Goal: Transaction & Acquisition: Purchase product/service

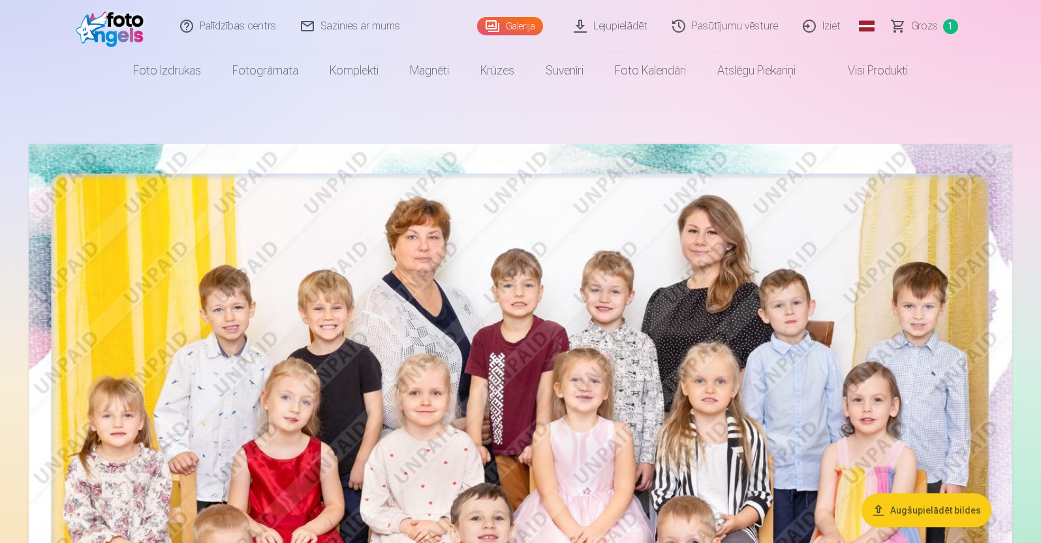
click at [1040, 14] on header "Palīdzības centrs Sazinies ar mums Galerija Lejupielādēt Pasūtījumu vēsture Izi…" at bounding box center [520, 44] width 1041 height 89
click at [1040, 13] on header "Palīdzības centrs Sazinies ar mums Galerija Lejupielādēt Pasūtījumu vēsture Izi…" at bounding box center [520, 44] width 1041 height 89
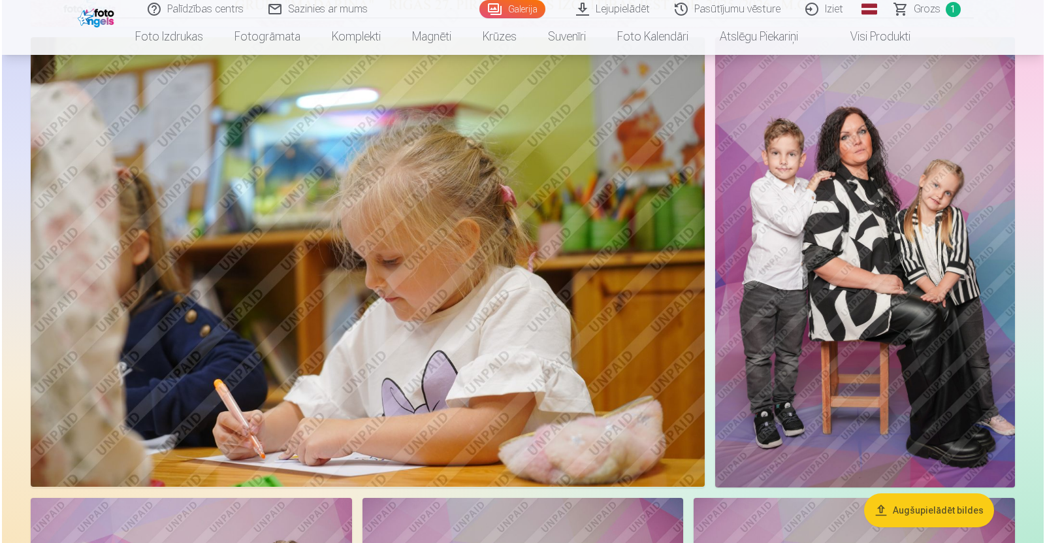
scroll to position [784, 0]
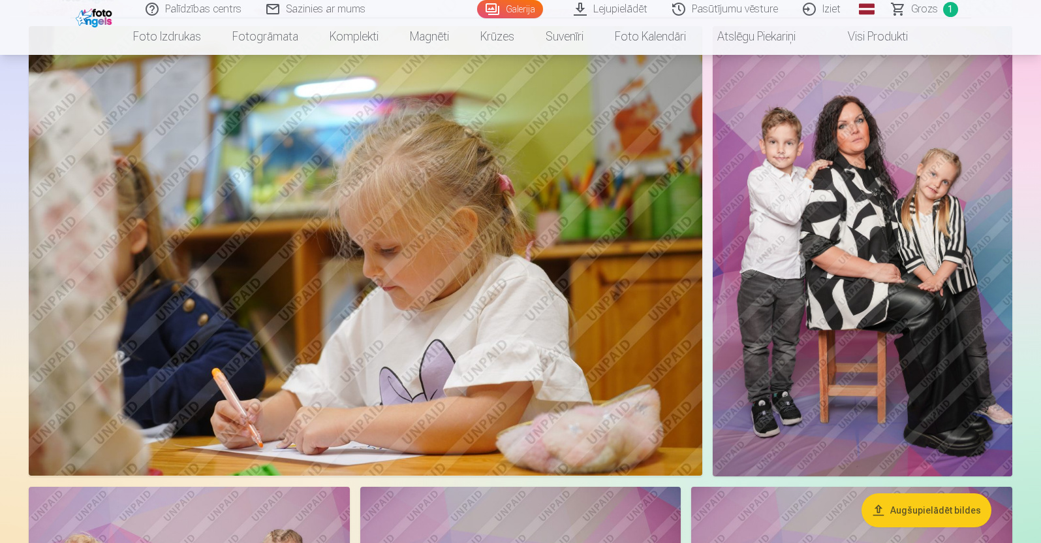
click at [872, 214] on img at bounding box center [863, 250] width 300 height 449
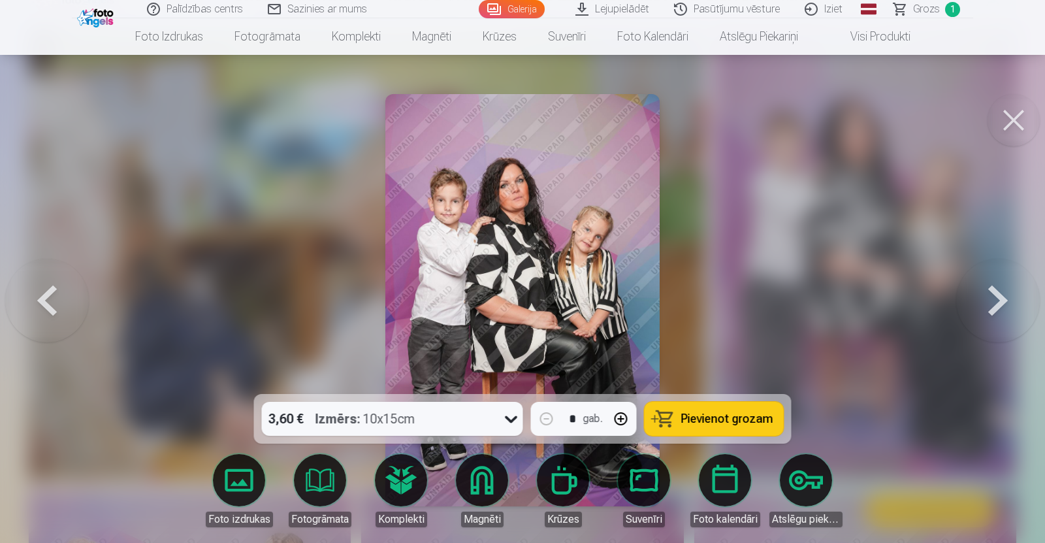
click at [520, 233] on img at bounding box center [522, 300] width 275 height 412
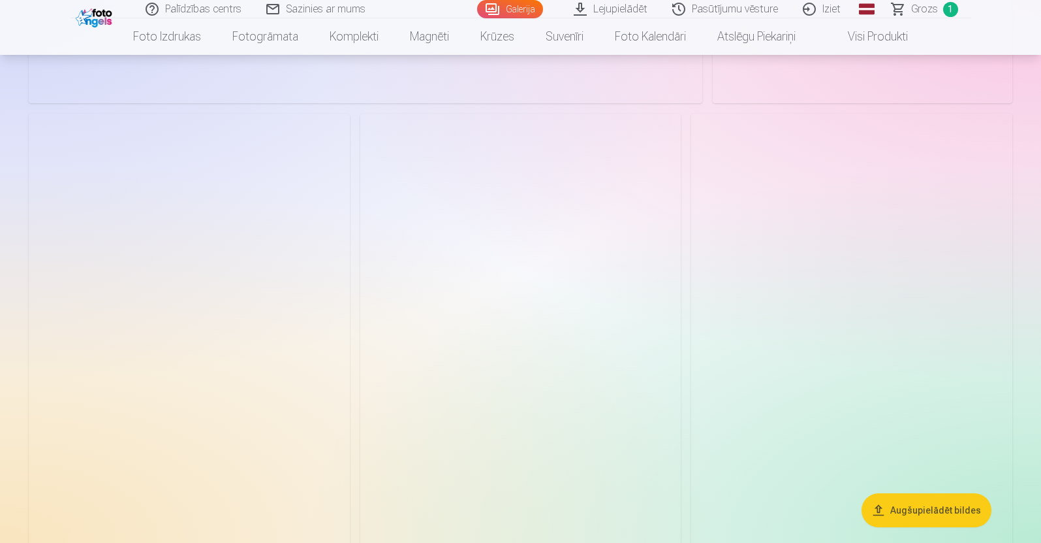
scroll to position [11504, 0]
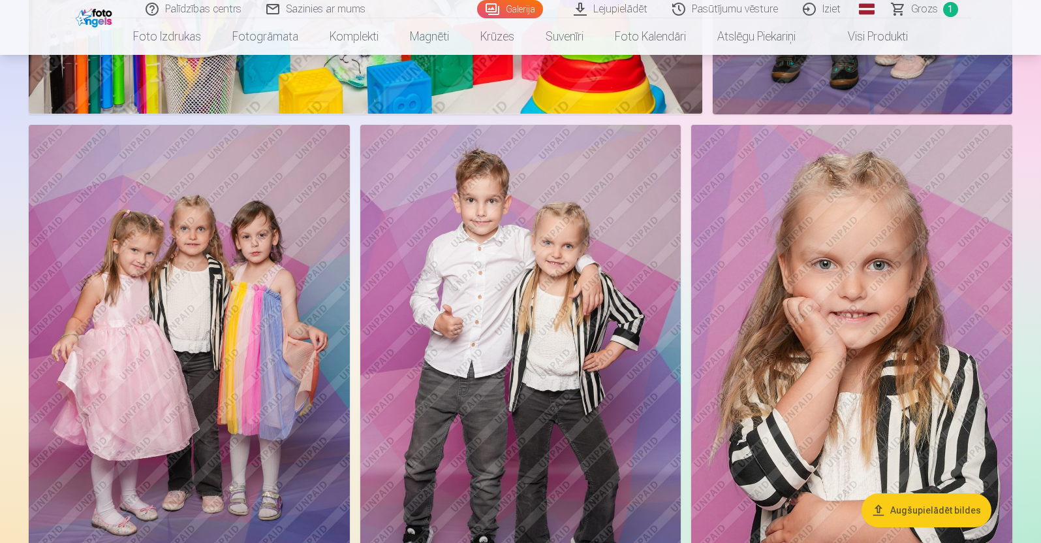
click at [562, 363] on img at bounding box center [520, 366] width 321 height 482
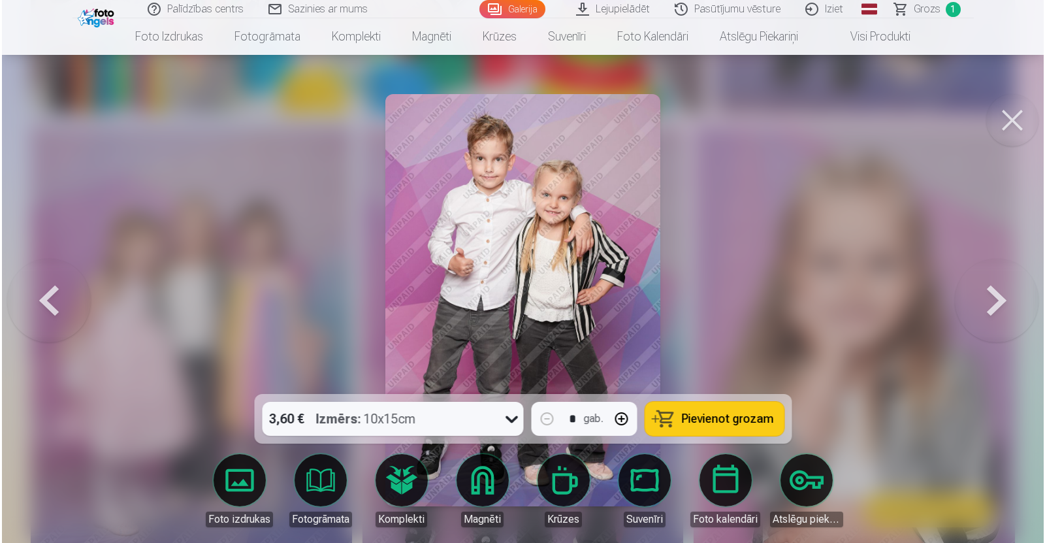
scroll to position [11540, 0]
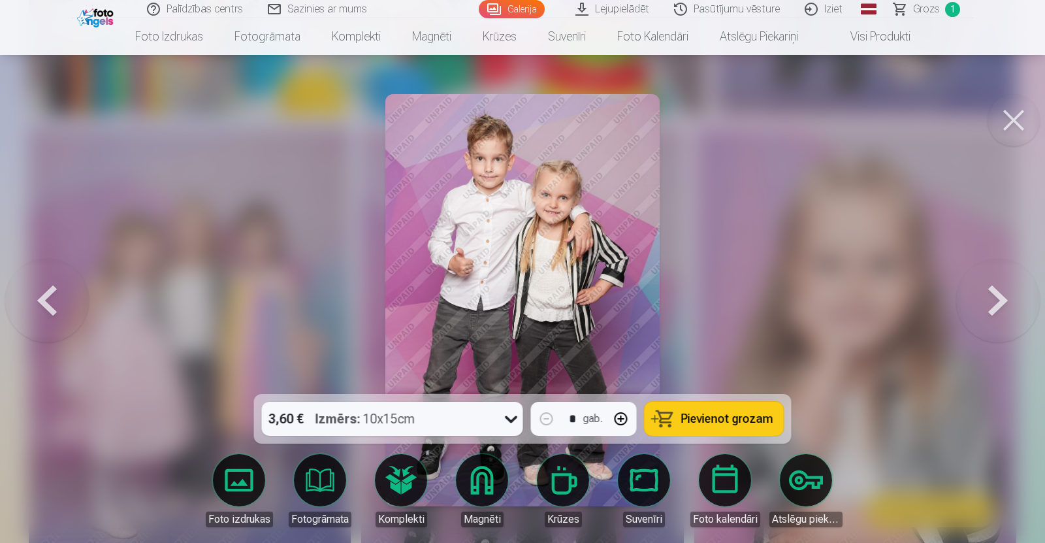
click at [715, 419] on span "Pievienot grozam" at bounding box center [727, 419] width 92 height 12
click at [996, 297] on button at bounding box center [998, 299] width 84 height 161
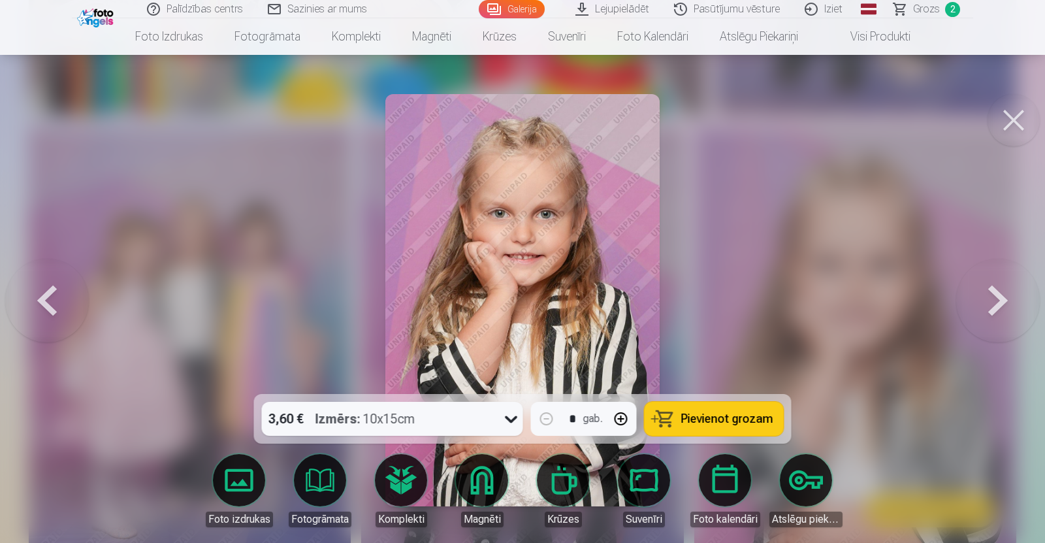
click at [998, 296] on button at bounding box center [998, 299] width 84 height 161
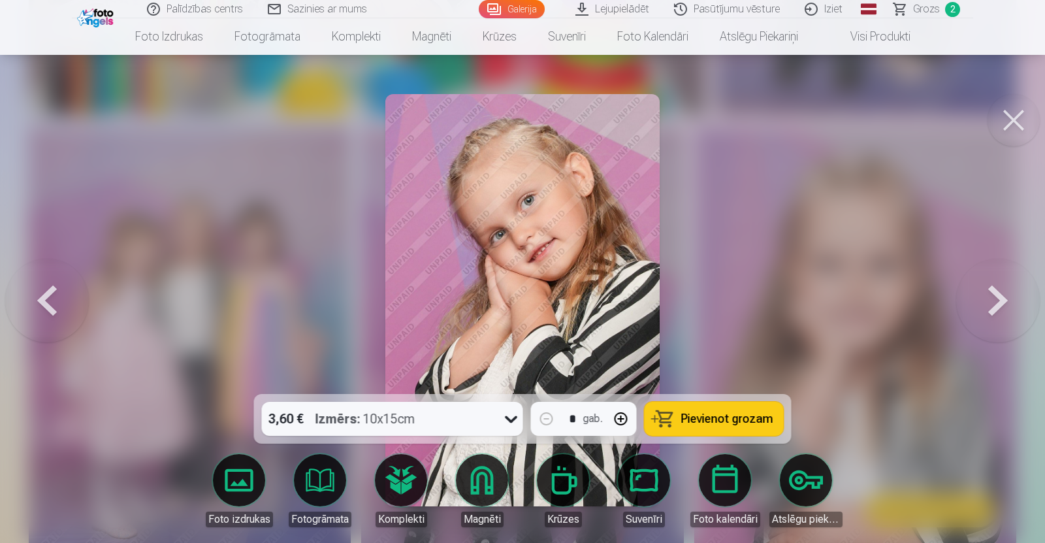
click at [721, 418] on span "Pievienot grozam" at bounding box center [727, 419] width 92 height 12
click at [1000, 297] on button at bounding box center [998, 299] width 84 height 161
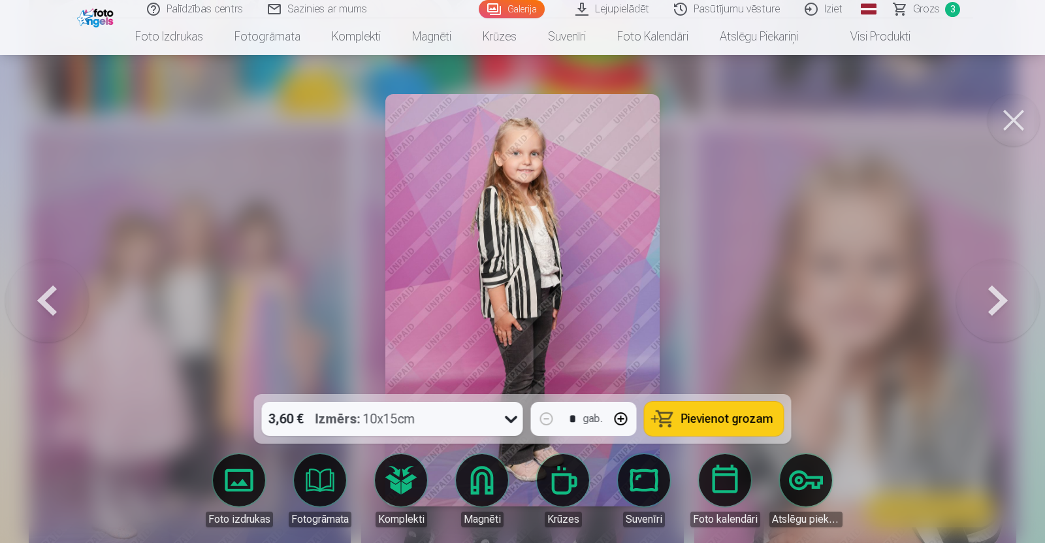
click at [1000, 297] on button at bounding box center [998, 299] width 84 height 161
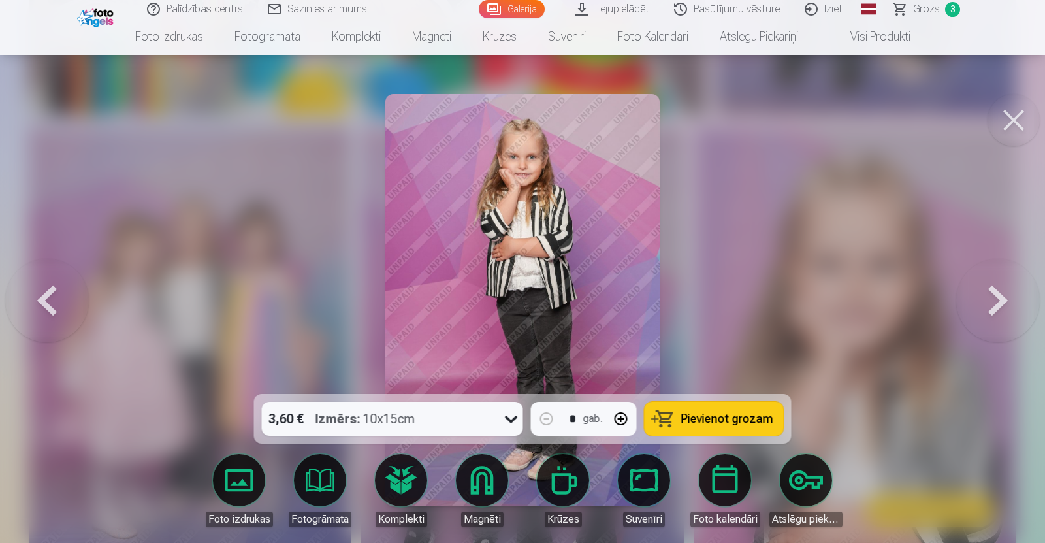
click at [1000, 297] on button at bounding box center [998, 299] width 84 height 161
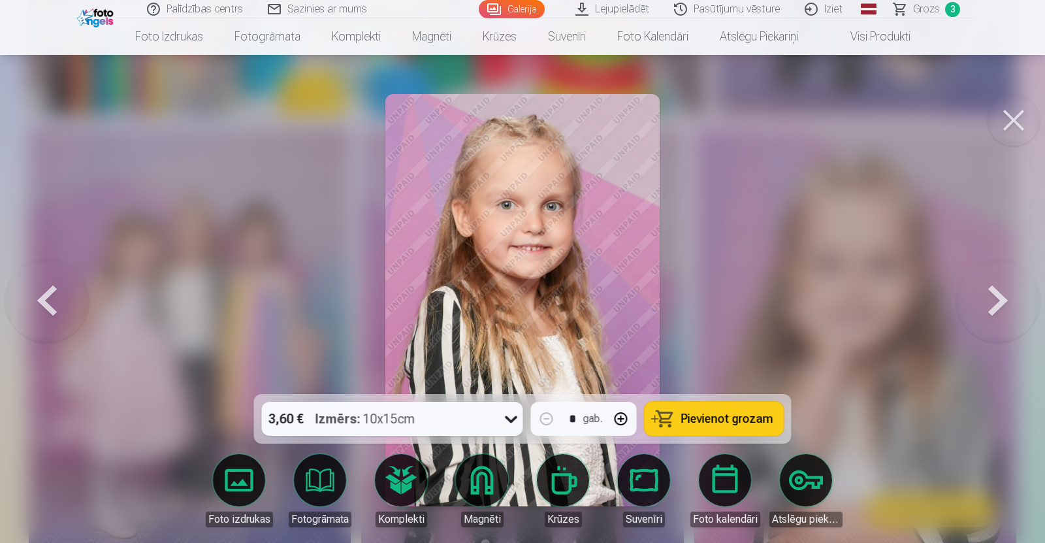
click at [1000, 297] on button at bounding box center [998, 299] width 84 height 161
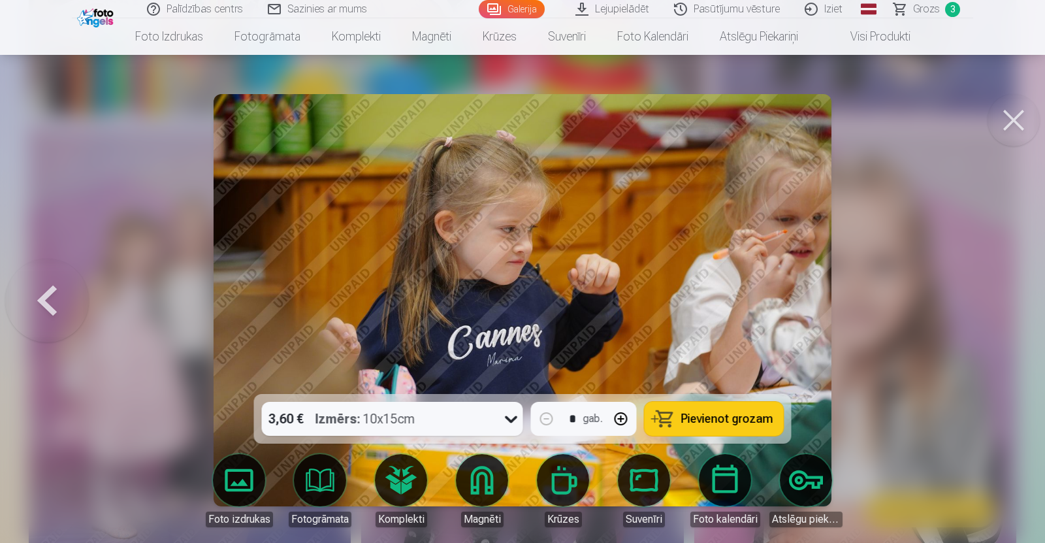
click at [40, 302] on button at bounding box center [47, 299] width 84 height 161
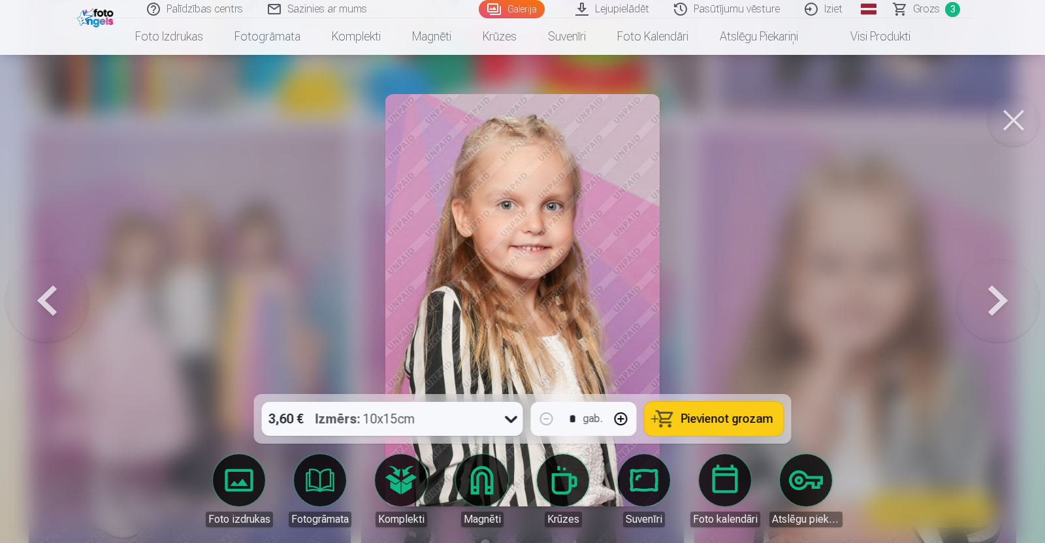
click at [725, 419] on span "Pievienot grozam" at bounding box center [727, 419] width 92 height 12
click at [42, 297] on button at bounding box center [47, 299] width 84 height 161
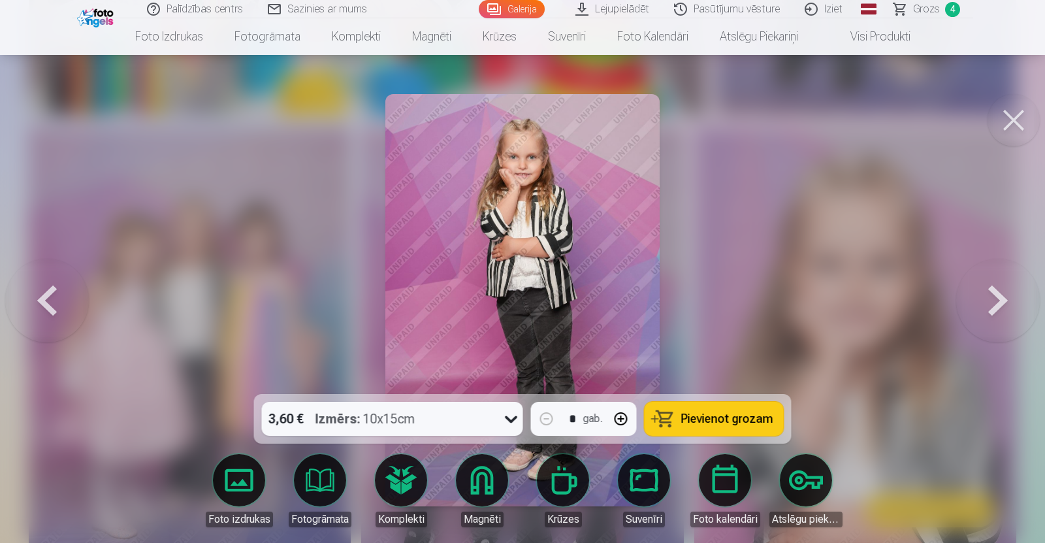
click at [42, 297] on button at bounding box center [47, 299] width 84 height 161
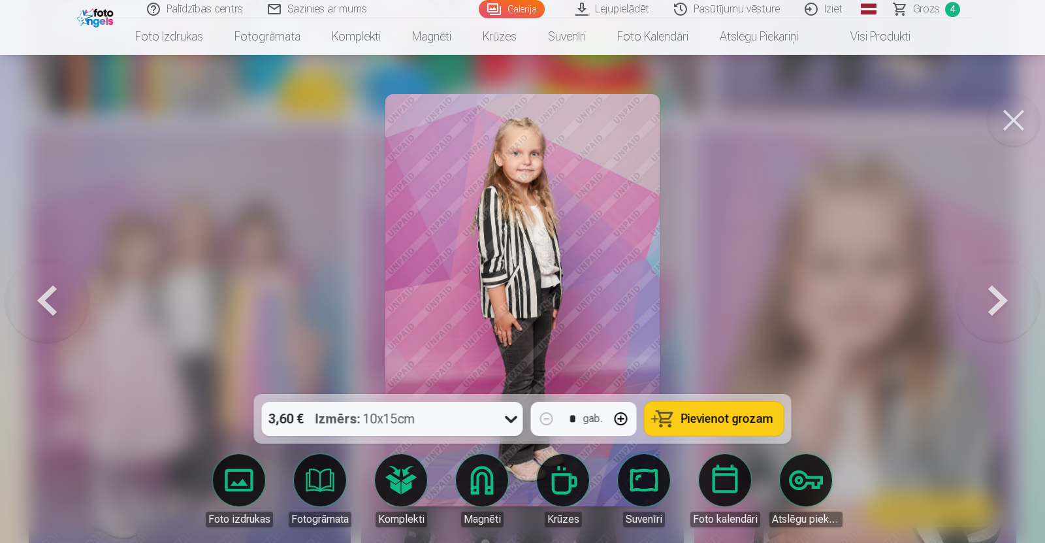
click at [42, 297] on button at bounding box center [47, 299] width 84 height 161
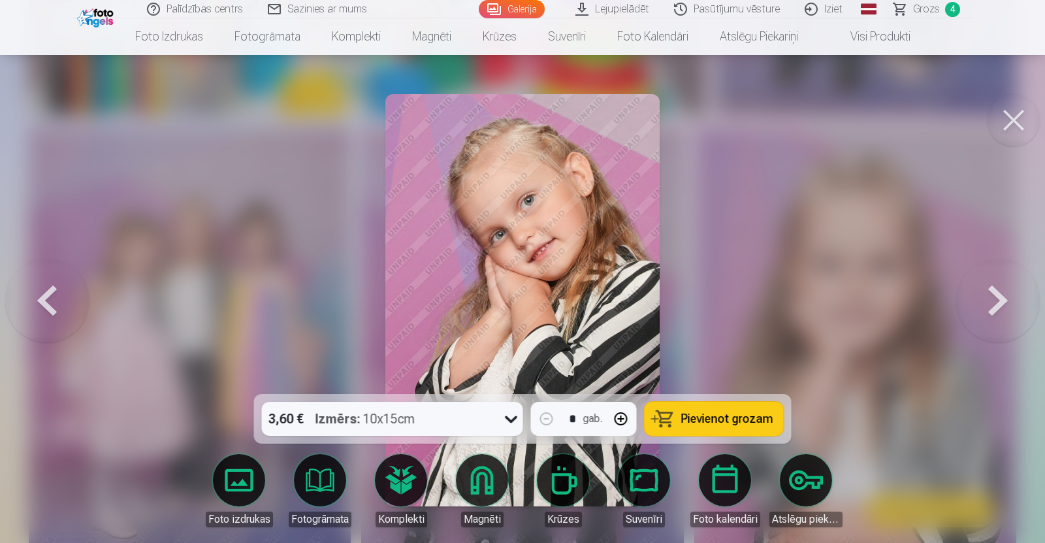
click at [42, 297] on button at bounding box center [47, 299] width 84 height 161
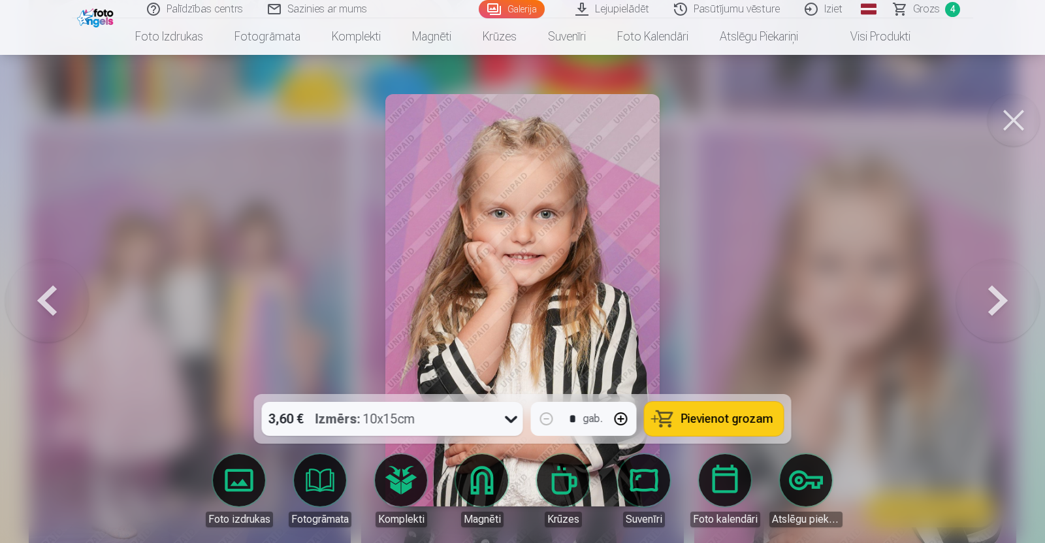
click at [42, 297] on button at bounding box center [47, 299] width 84 height 161
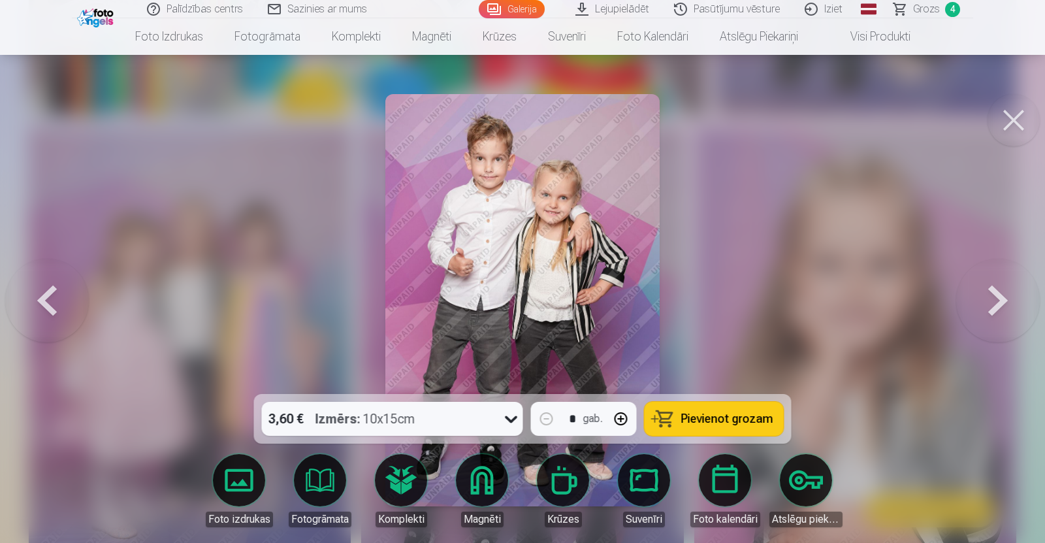
click at [42, 297] on button at bounding box center [47, 299] width 84 height 161
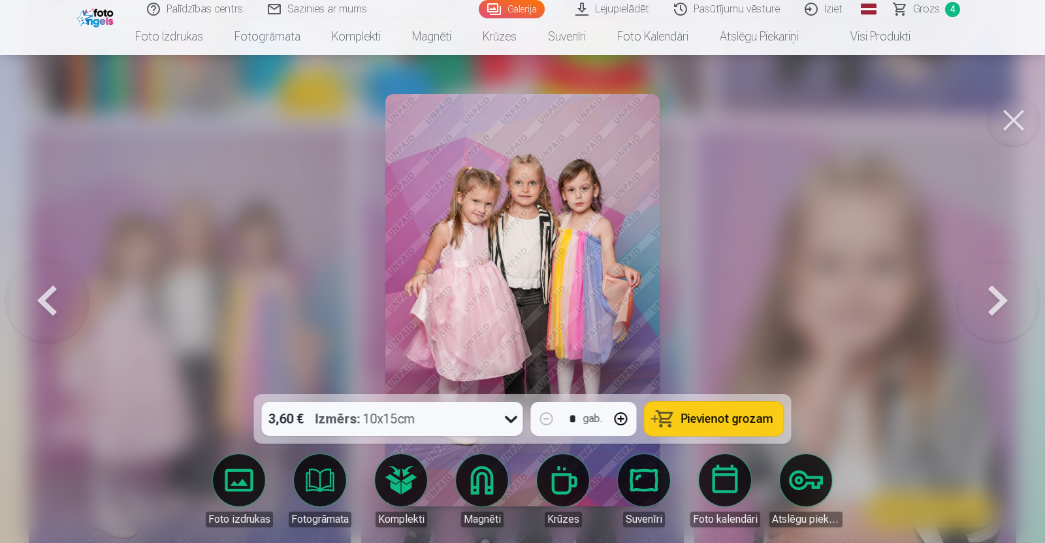
click at [42, 297] on button at bounding box center [47, 299] width 84 height 161
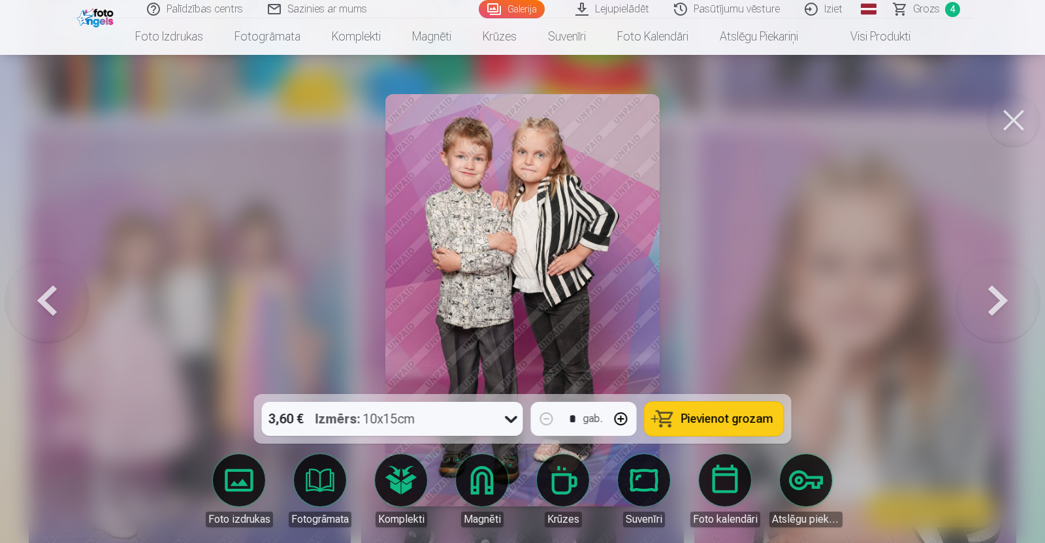
click at [42, 297] on button at bounding box center [47, 299] width 84 height 161
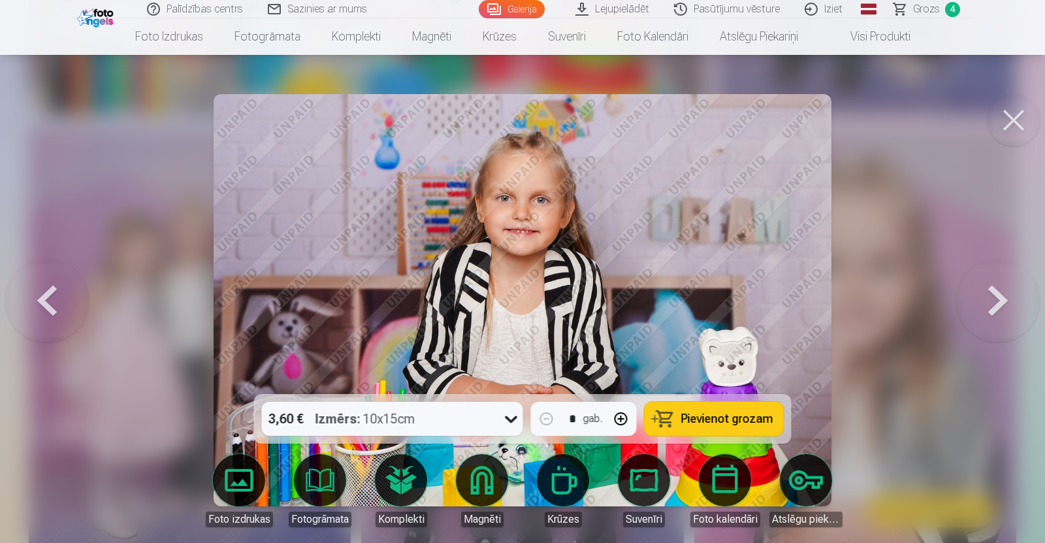
click at [42, 297] on button at bounding box center [47, 299] width 84 height 161
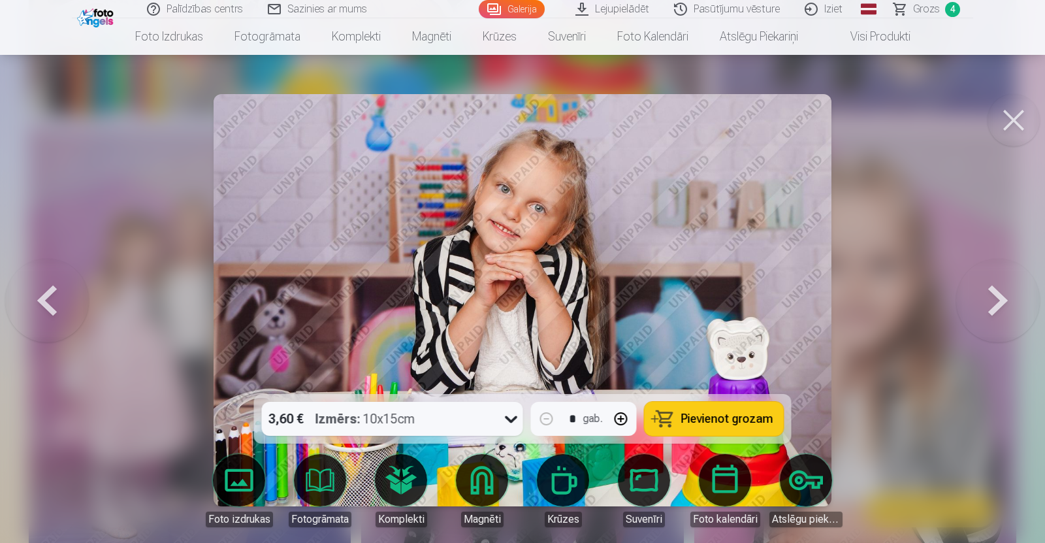
click at [42, 297] on button at bounding box center [47, 299] width 84 height 161
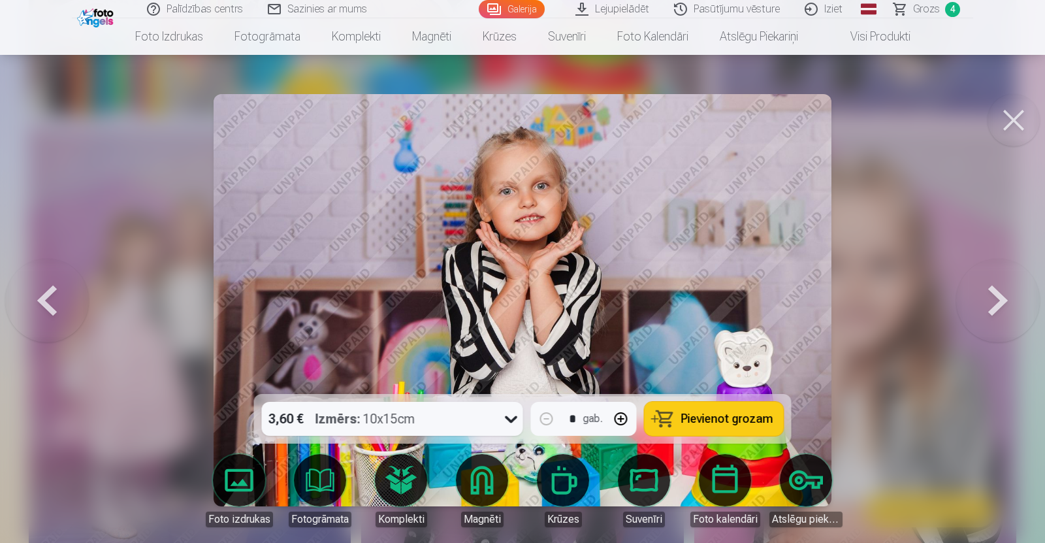
click at [42, 297] on button at bounding box center [47, 299] width 84 height 161
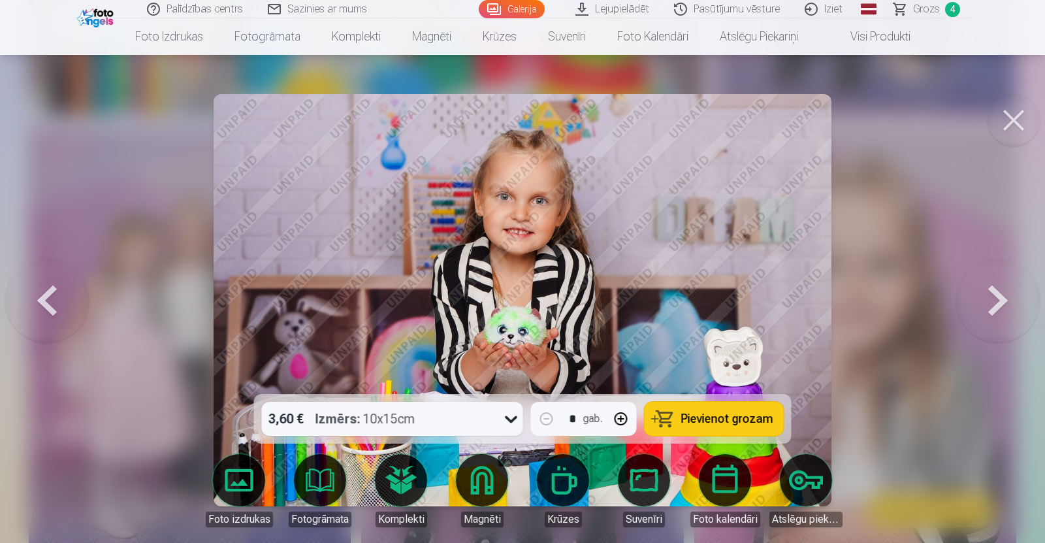
click at [42, 297] on button at bounding box center [47, 299] width 84 height 161
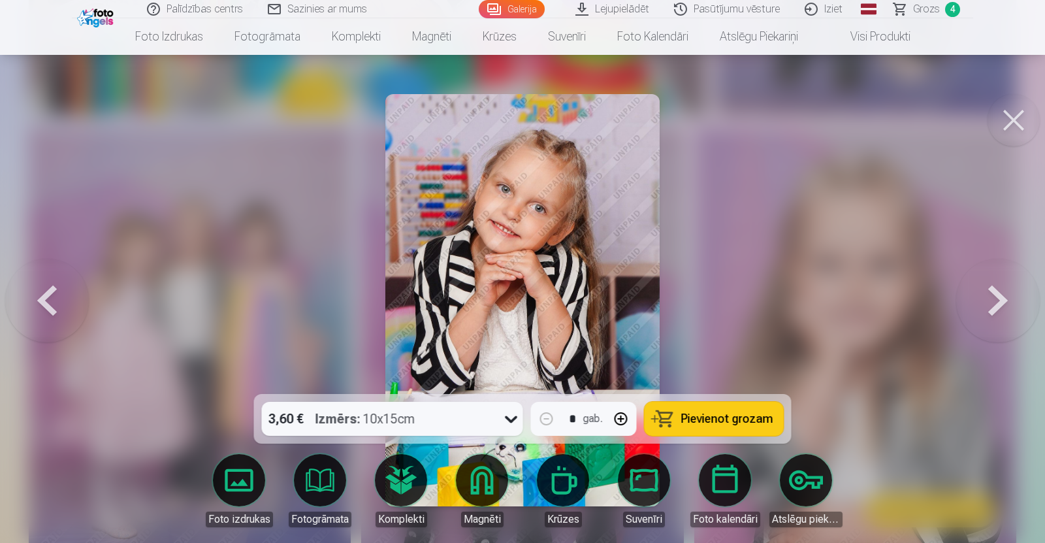
click at [725, 424] on span "Pievienot grozam" at bounding box center [727, 419] width 92 height 12
click at [47, 296] on button at bounding box center [47, 299] width 84 height 161
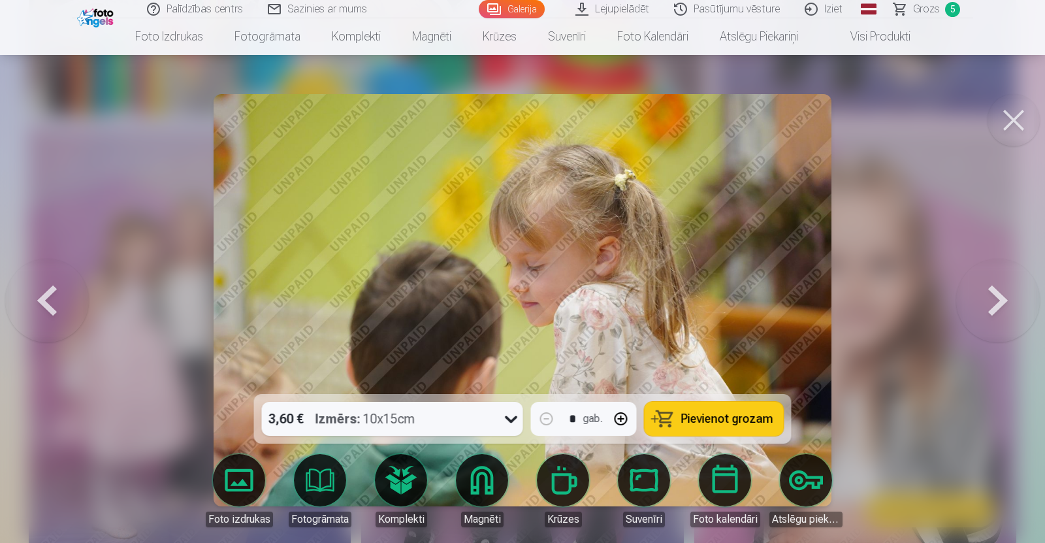
click at [47, 296] on button at bounding box center [47, 299] width 84 height 161
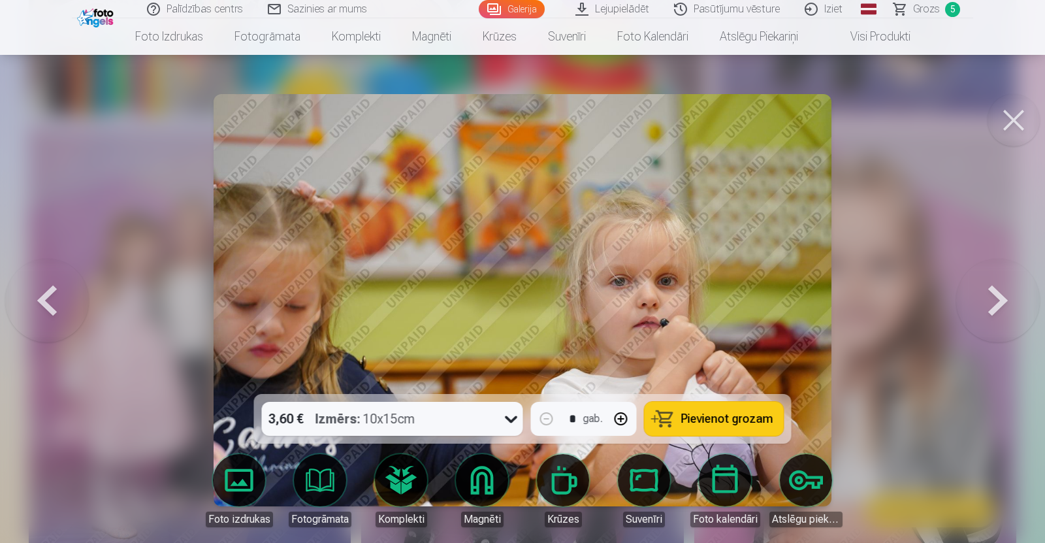
click at [47, 296] on button at bounding box center [47, 299] width 84 height 161
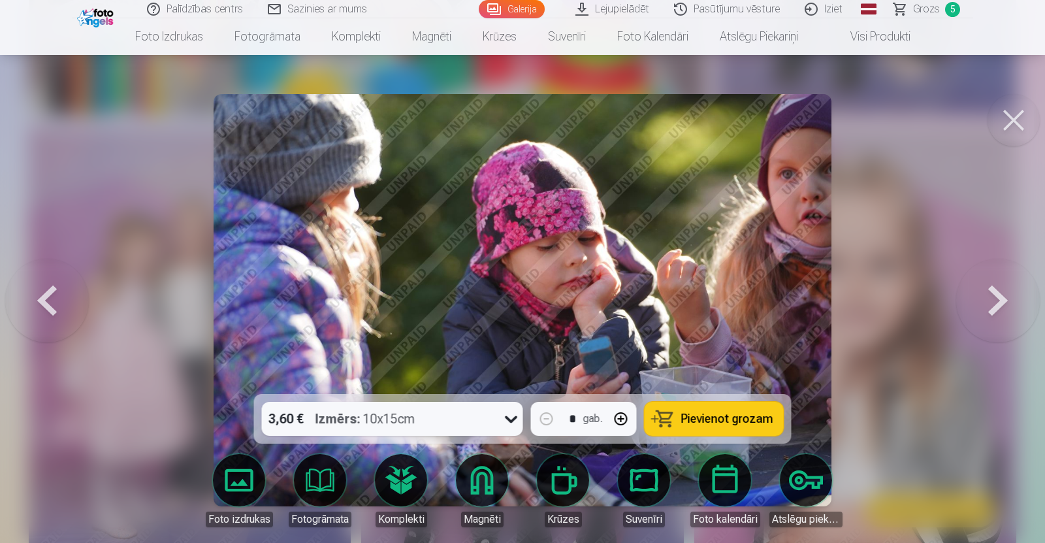
click at [47, 296] on button at bounding box center [47, 299] width 84 height 161
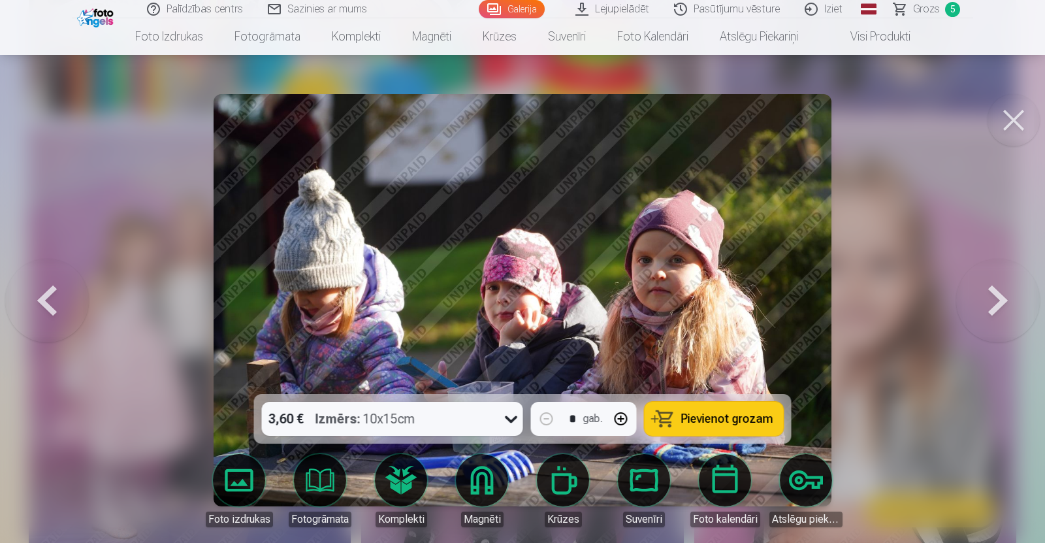
click at [47, 296] on button at bounding box center [47, 299] width 84 height 161
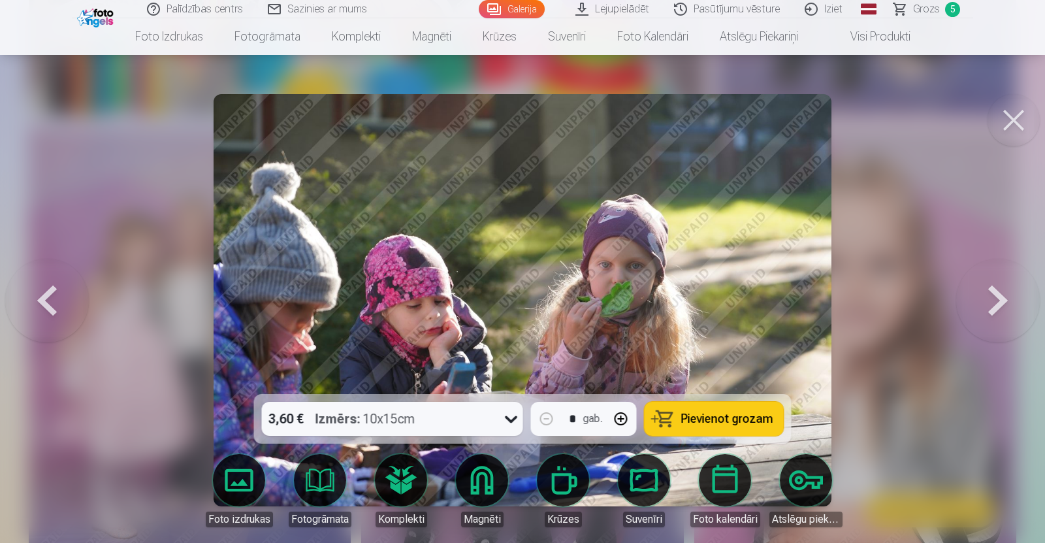
click at [47, 296] on button at bounding box center [47, 299] width 84 height 161
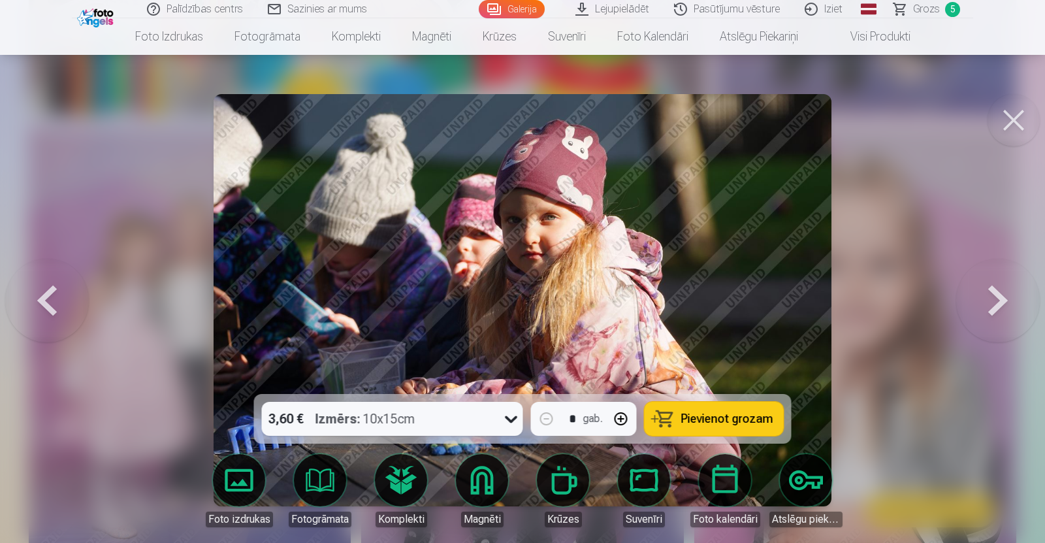
click at [47, 296] on button at bounding box center [47, 299] width 84 height 161
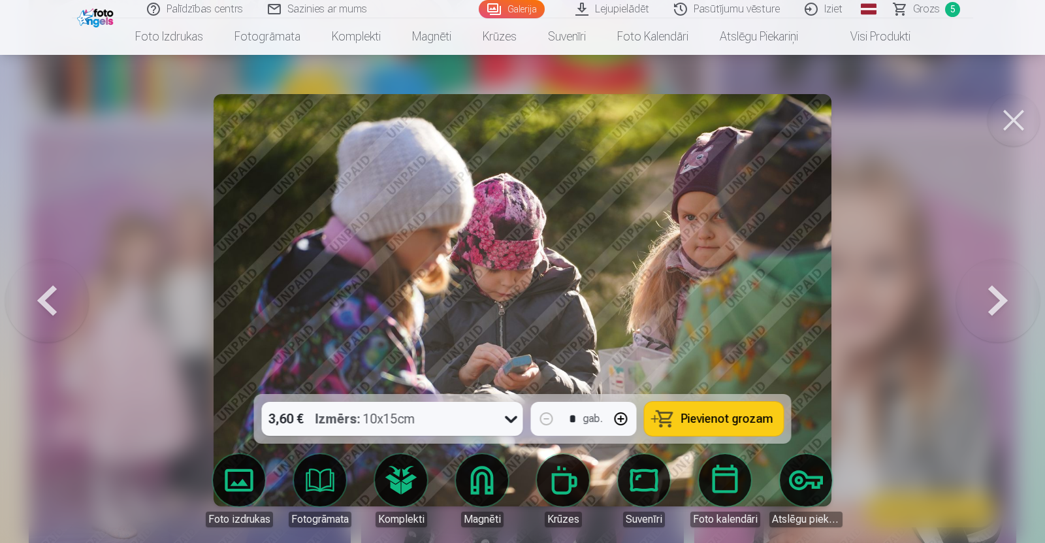
click at [47, 296] on button at bounding box center [47, 299] width 84 height 161
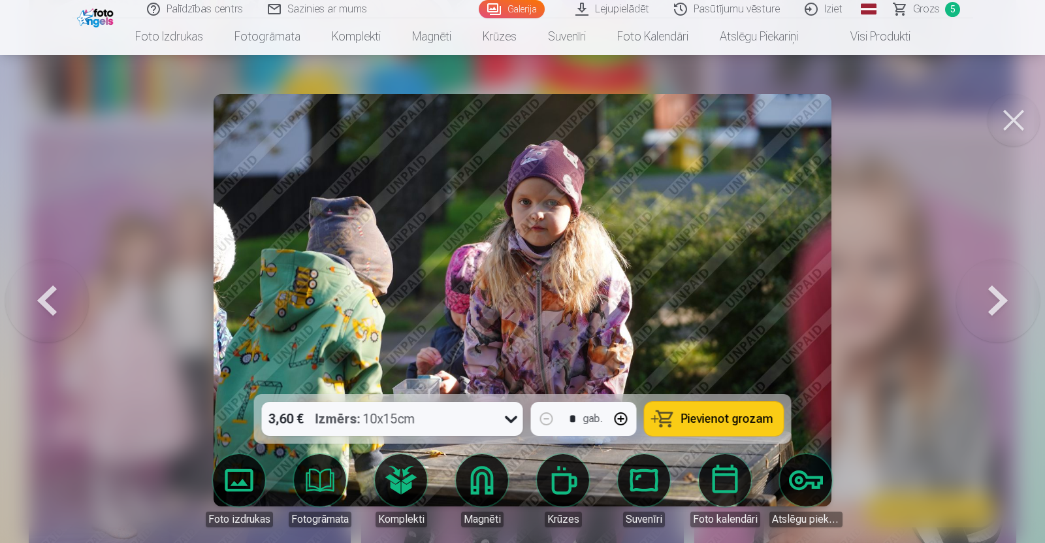
click at [47, 296] on button at bounding box center [47, 299] width 84 height 161
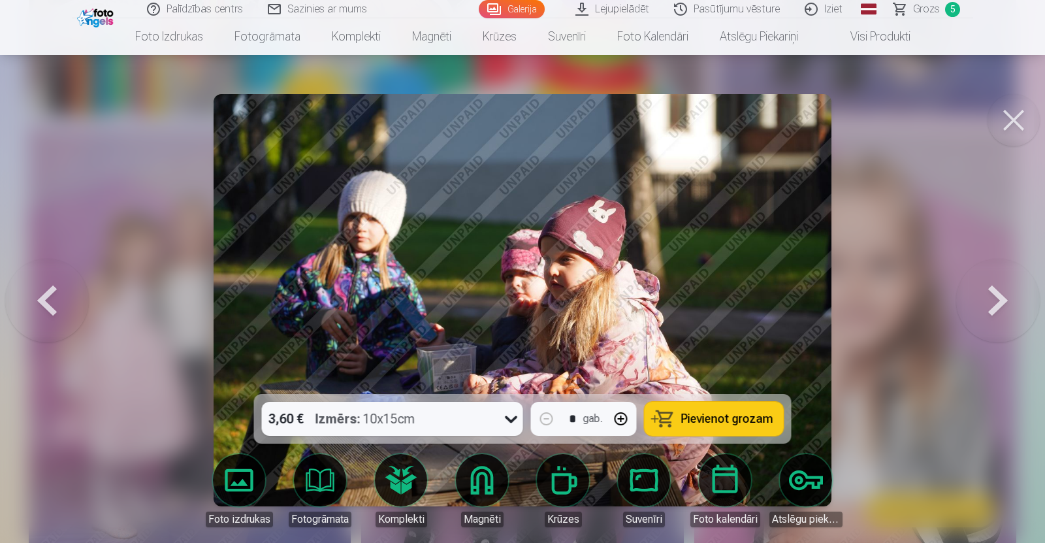
click at [1001, 300] on button at bounding box center [998, 299] width 84 height 161
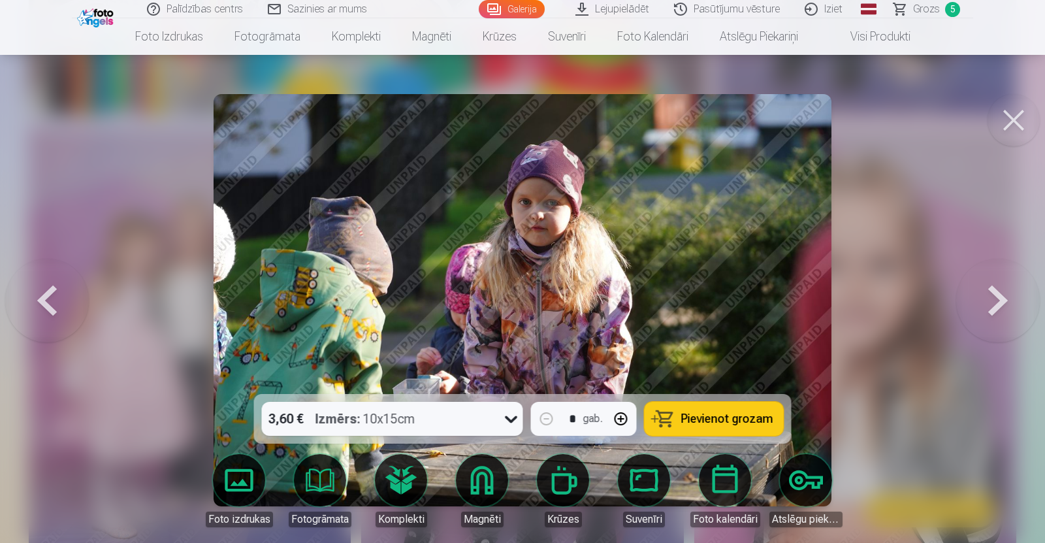
click at [53, 291] on button at bounding box center [47, 299] width 84 height 161
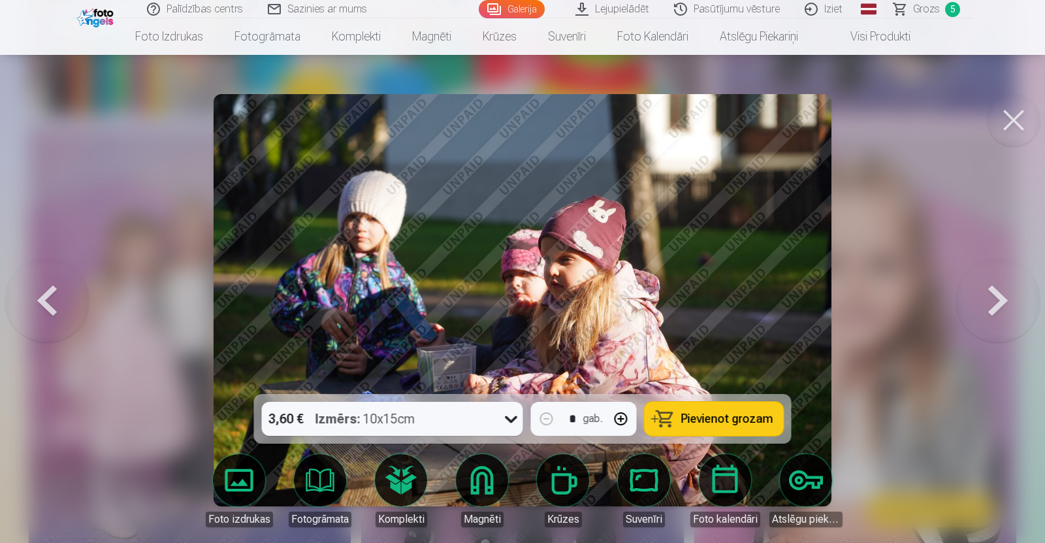
click at [53, 291] on button at bounding box center [47, 299] width 84 height 161
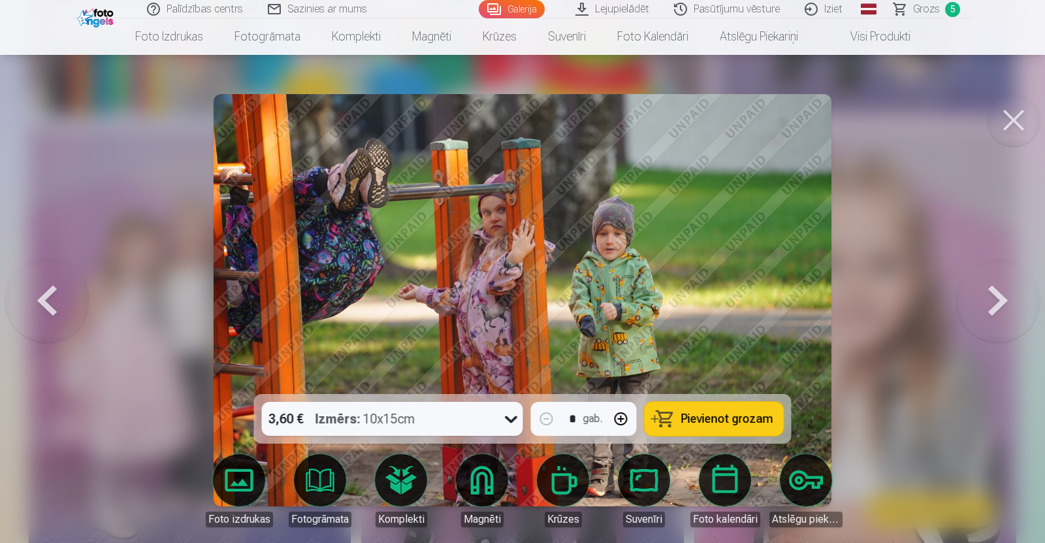
click at [53, 291] on button at bounding box center [47, 299] width 84 height 161
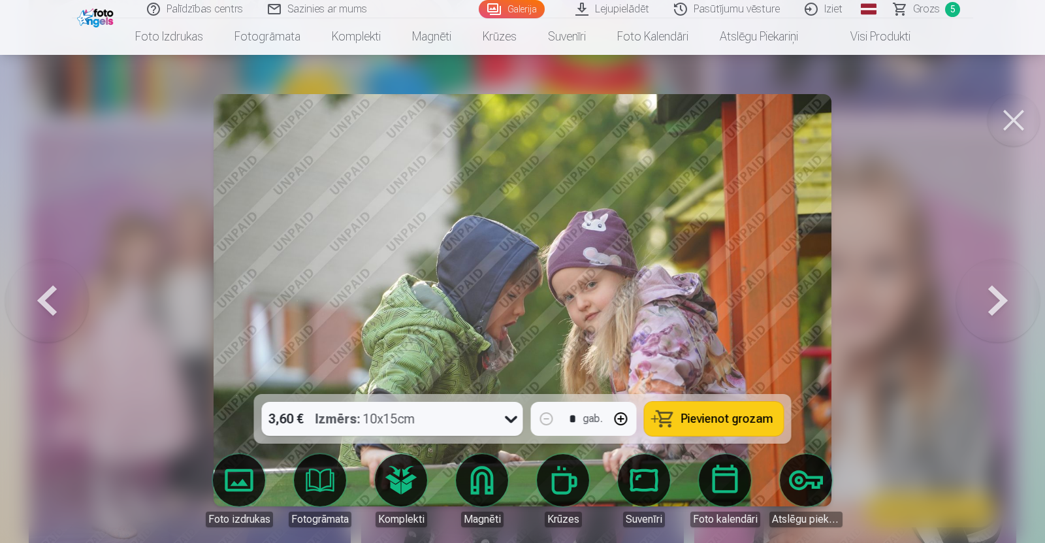
click at [53, 291] on button at bounding box center [47, 299] width 84 height 161
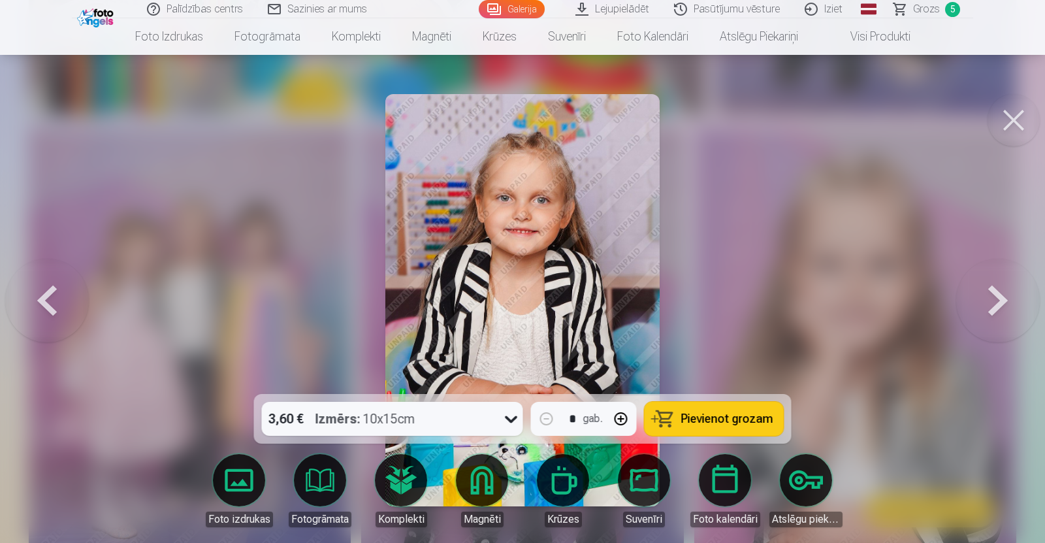
click at [996, 299] on button at bounding box center [998, 299] width 84 height 161
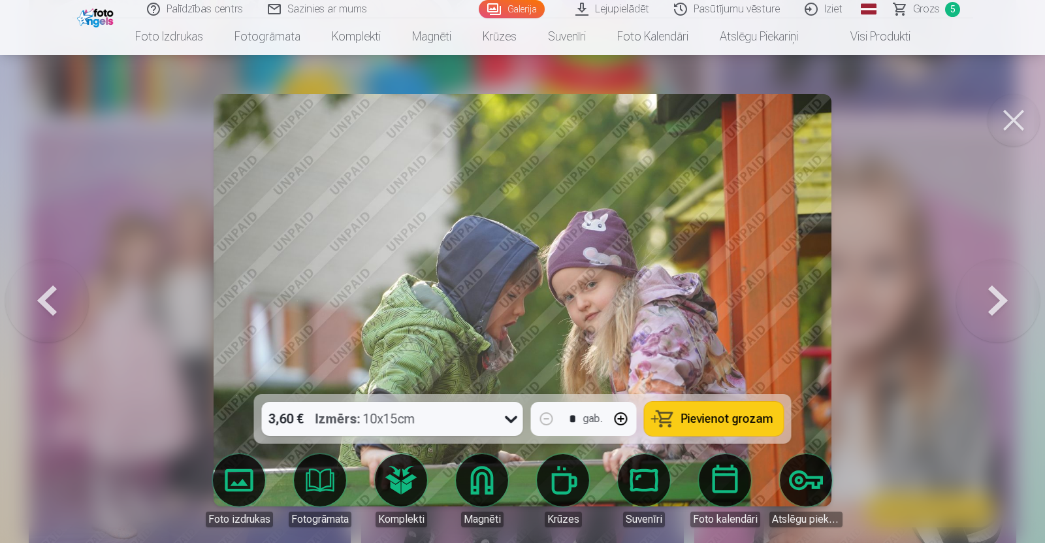
click at [52, 296] on button at bounding box center [47, 299] width 84 height 161
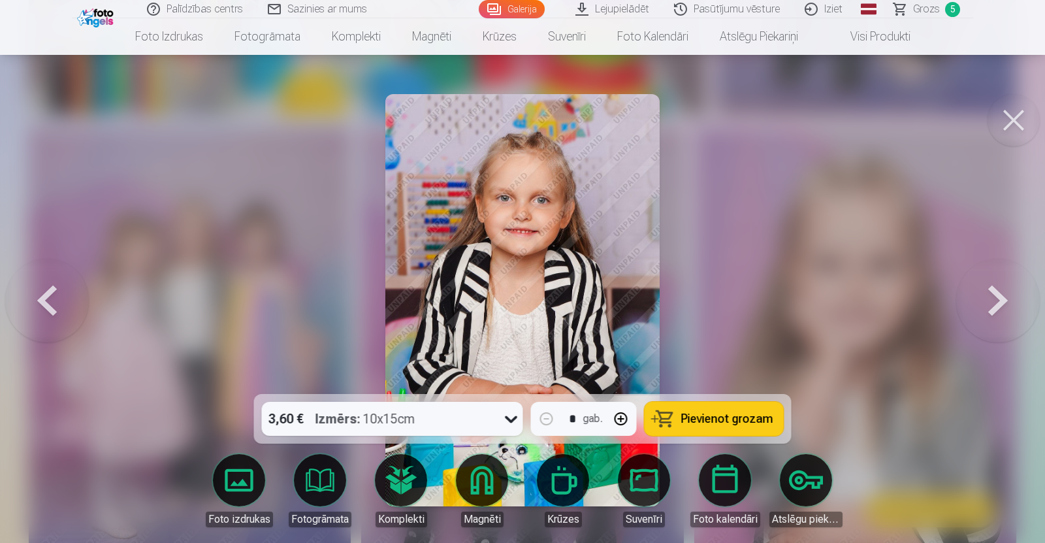
click at [52, 296] on button at bounding box center [47, 299] width 84 height 161
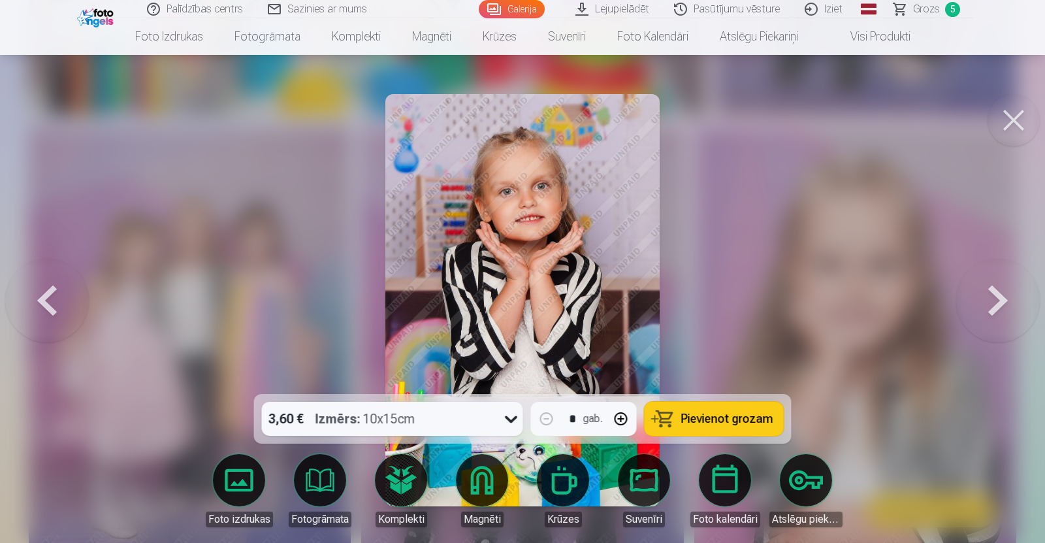
click at [52, 296] on button at bounding box center [47, 299] width 84 height 161
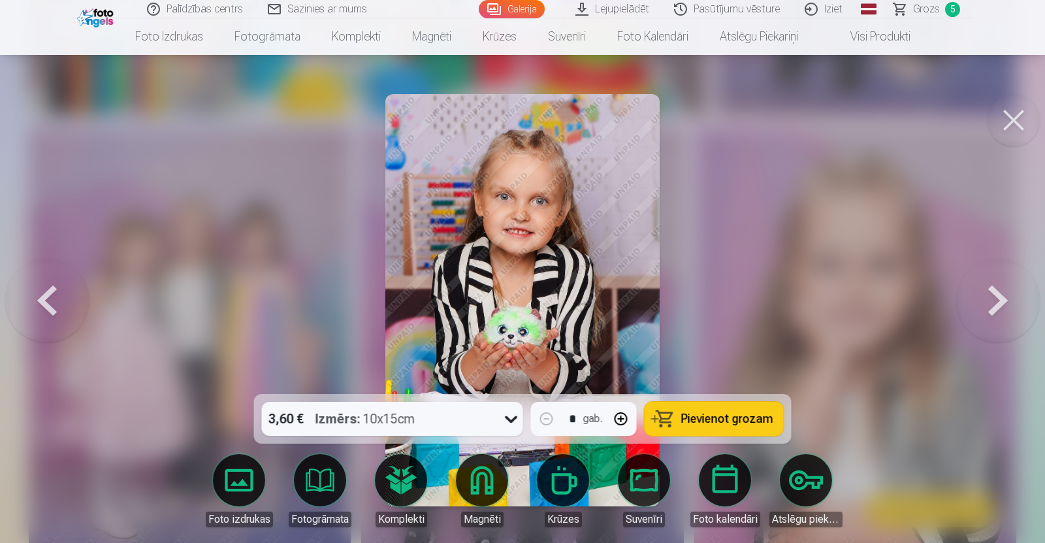
click at [52, 296] on button at bounding box center [47, 299] width 84 height 161
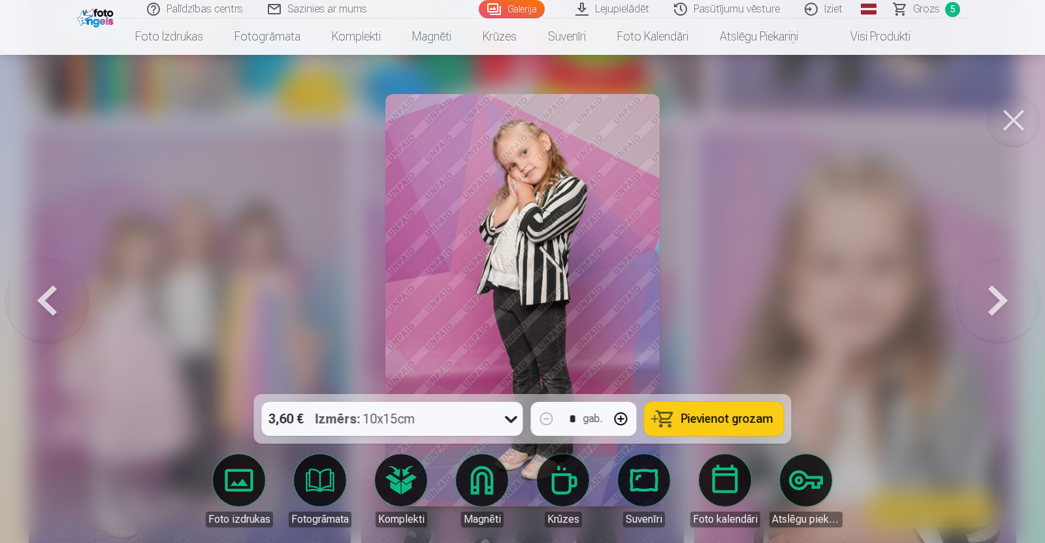
click at [52, 296] on button at bounding box center [47, 299] width 84 height 161
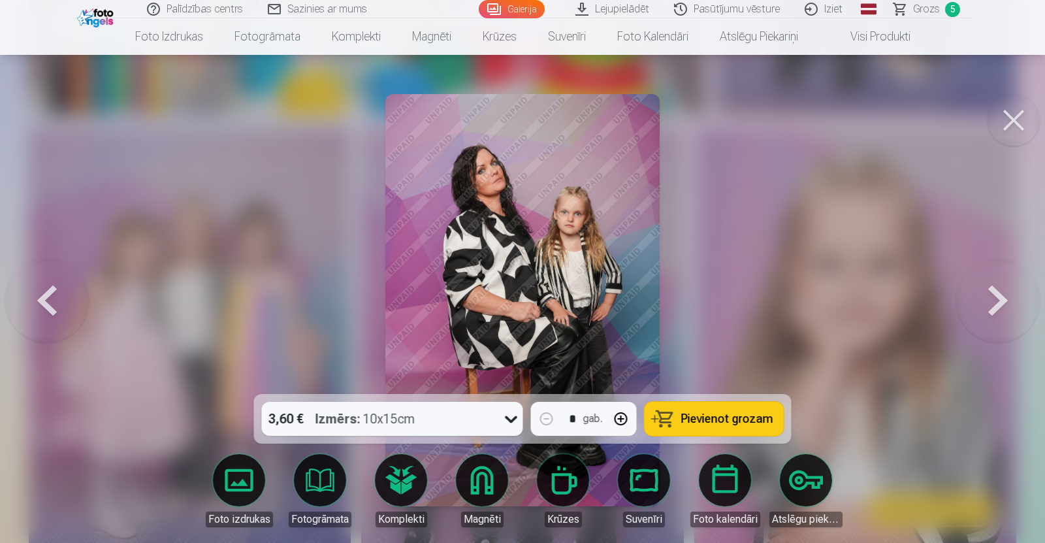
click at [52, 296] on button at bounding box center [47, 299] width 84 height 161
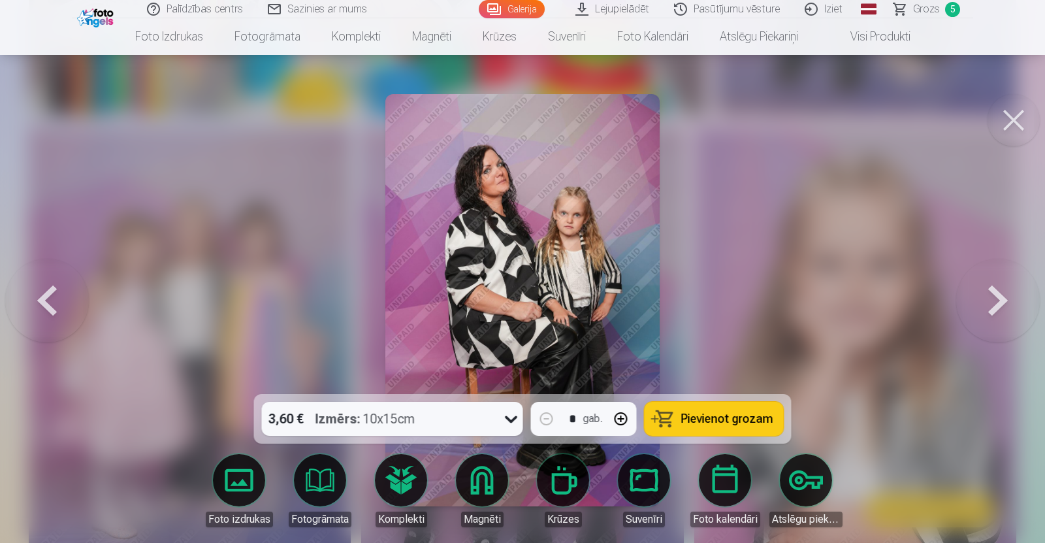
click at [52, 296] on button at bounding box center [47, 299] width 84 height 161
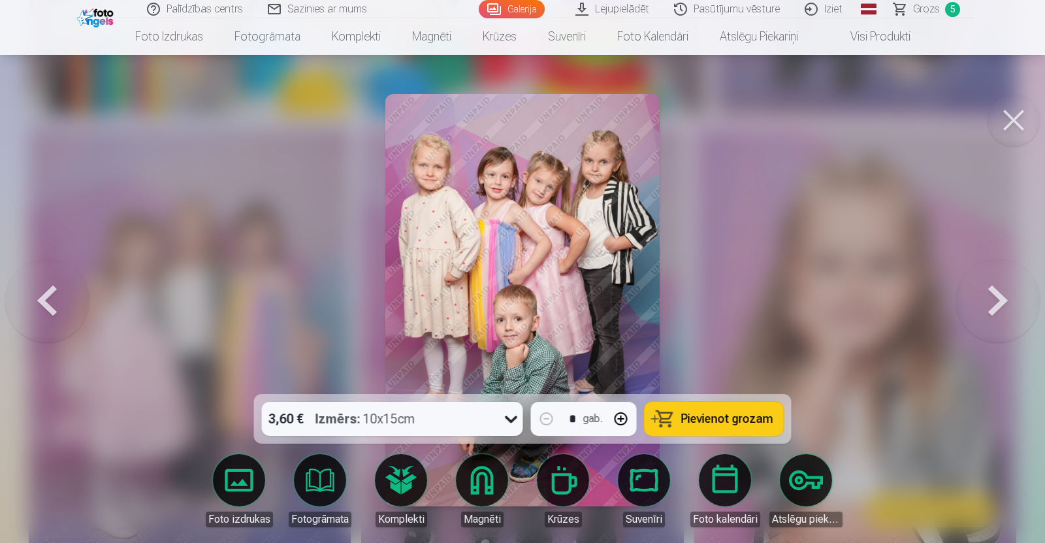
click at [52, 296] on button at bounding box center [47, 299] width 84 height 161
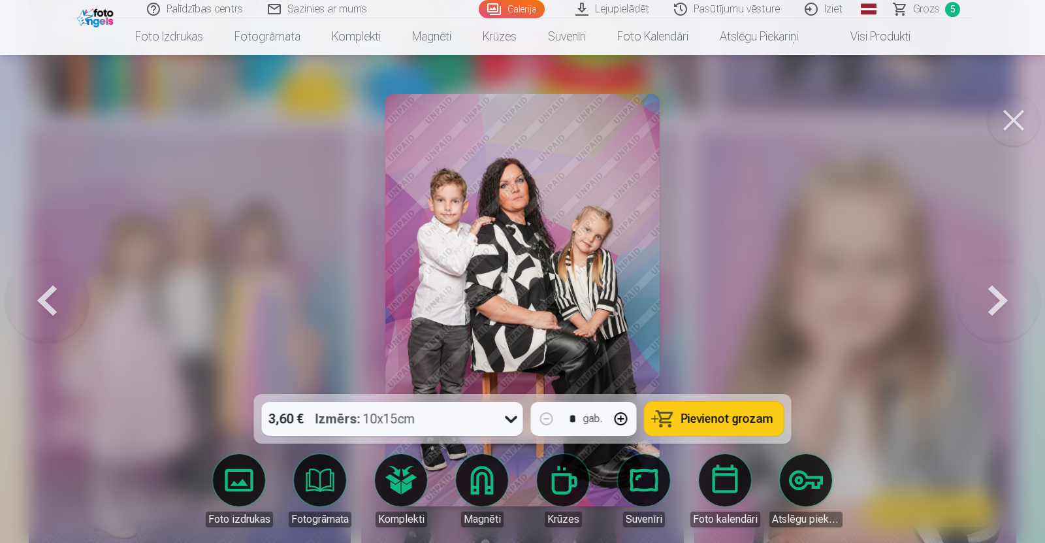
click at [52, 296] on button at bounding box center [47, 299] width 84 height 161
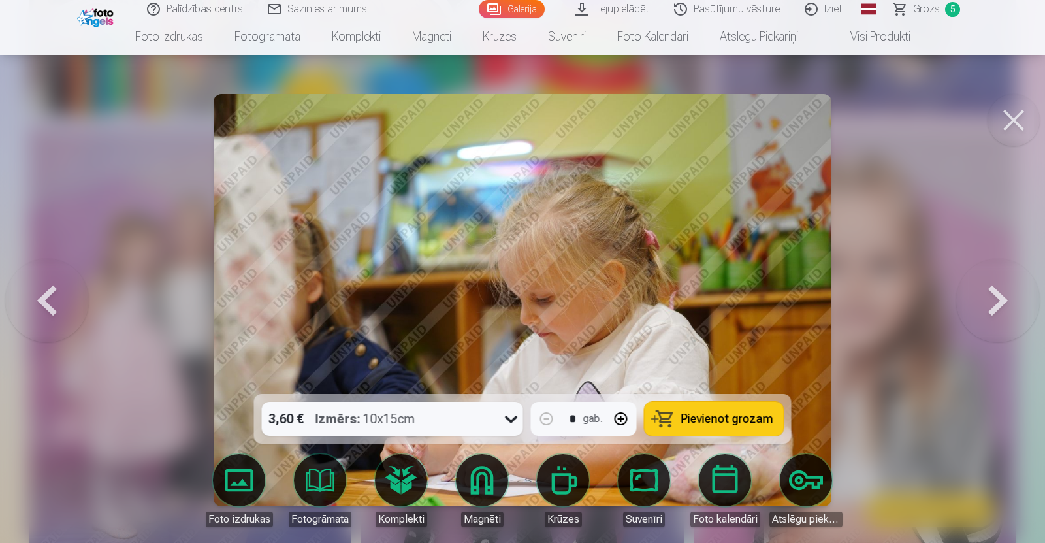
click at [52, 296] on button at bounding box center [47, 299] width 84 height 161
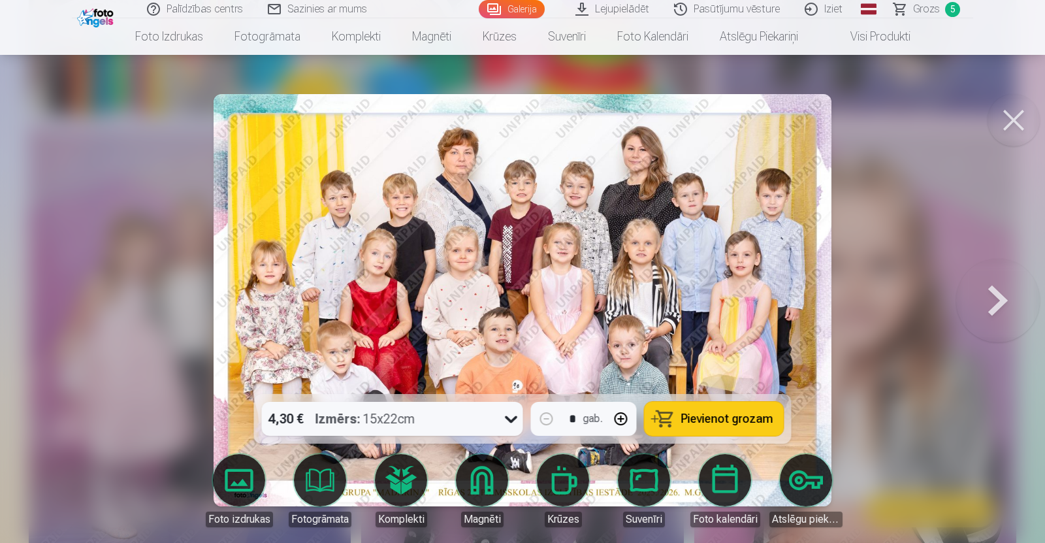
click at [722, 411] on button "Pievienot grozam" at bounding box center [713, 419] width 139 height 34
click at [1013, 116] on button at bounding box center [1013, 120] width 52 height 52
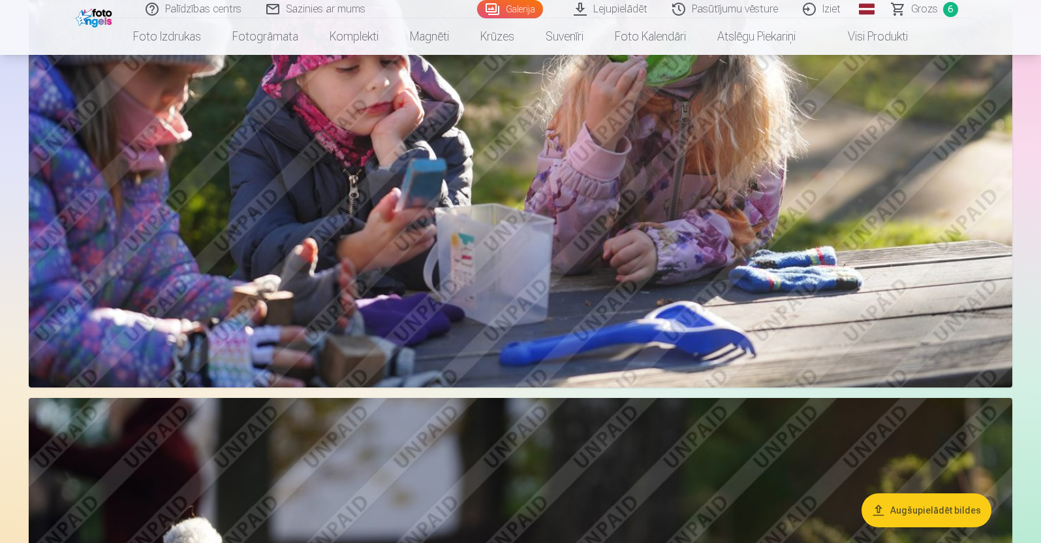
scroll to position [6218, 0]
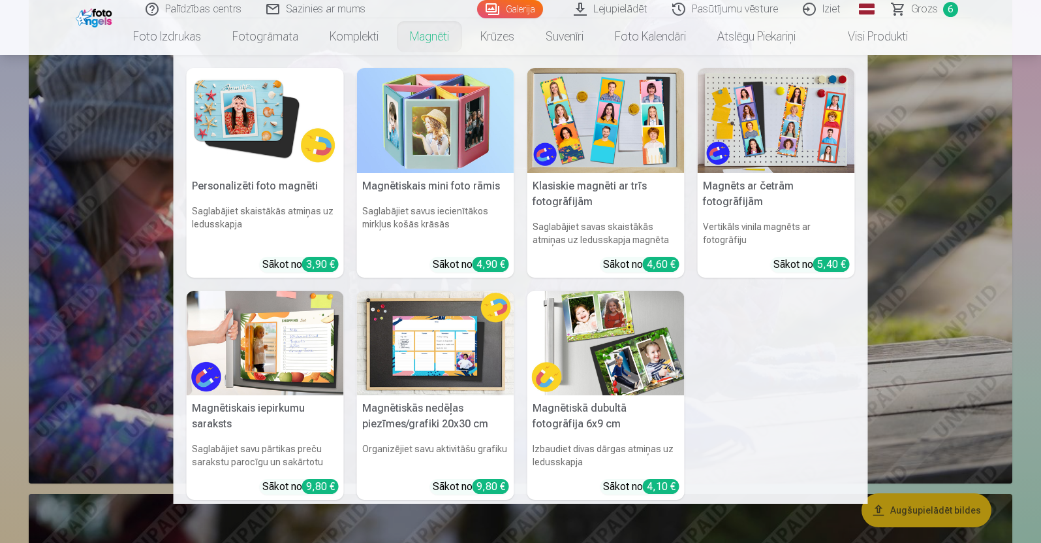
click at [430, 35] on link "Magnēti" at bounding box center [429, 36] width 71 height 37
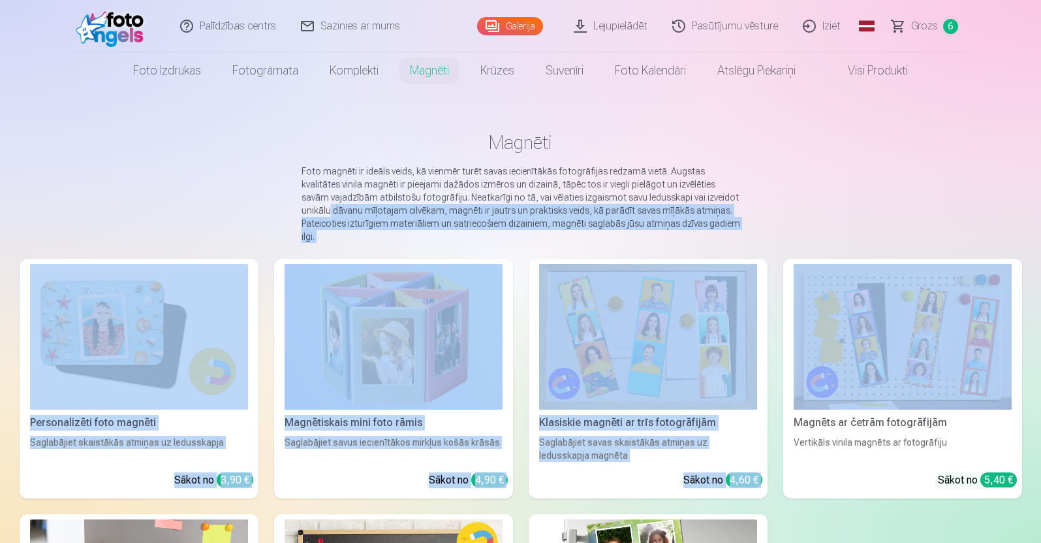
drag, startPoint x: 1040, startPoint y: 199, endPoint x: 1044, endPoint y: 235, distance: 36.1
click at [1041, 235] on html "Palīdzības centrs Sazinies ar mums Galerija Lejupielādēt Pasūtījumu vēsture Izi…" at bounding box center [520, 271] width 1041 height 543
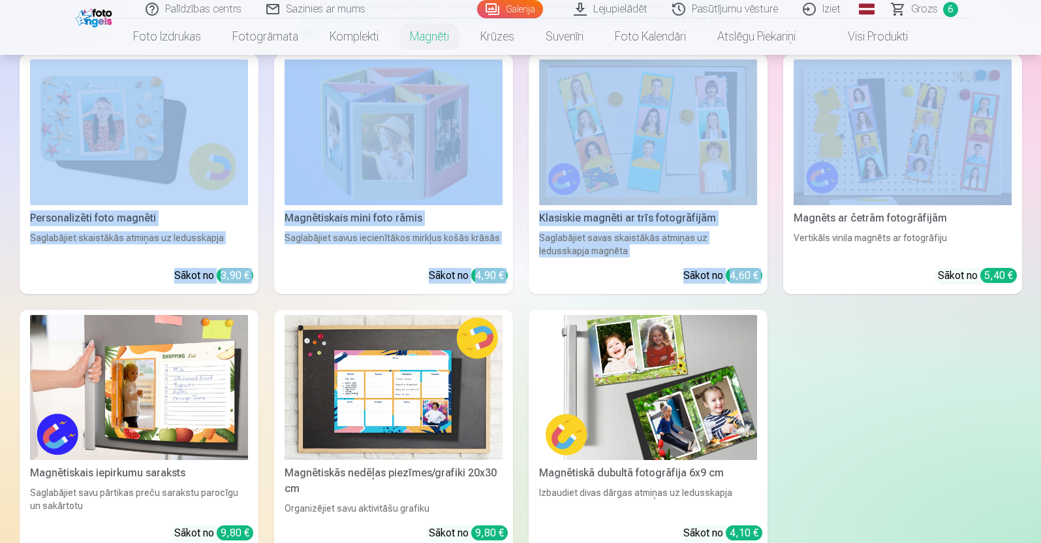
scroll to position [206, 0]
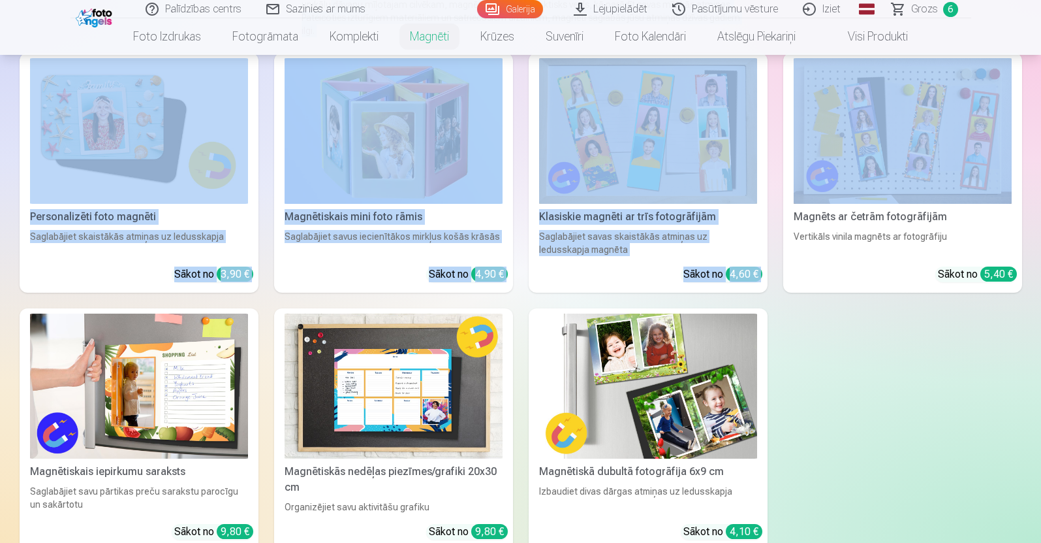
click at [161, 145] on img at bounding box center [139, 131] width 218 height 146
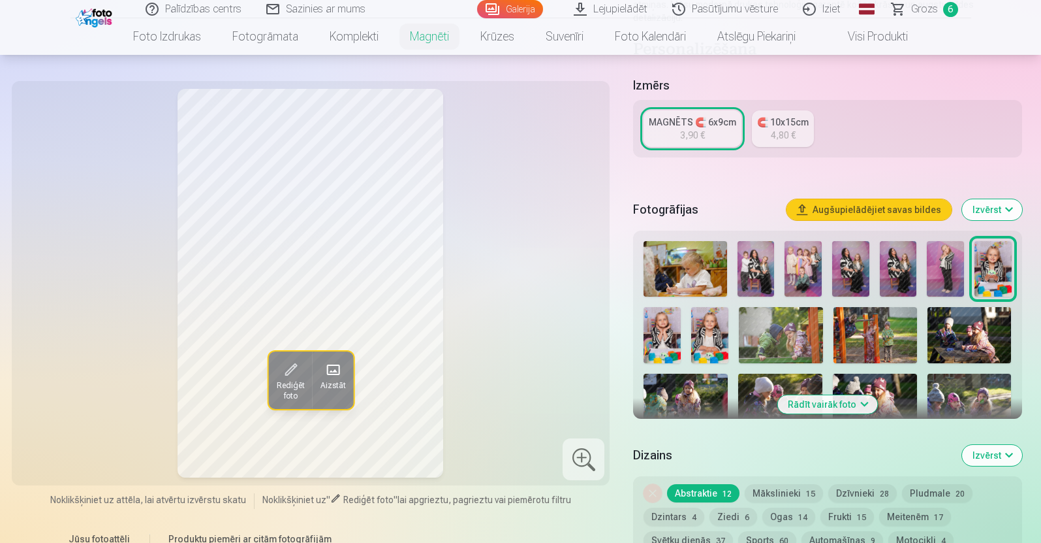
scroll to position [240, 0]
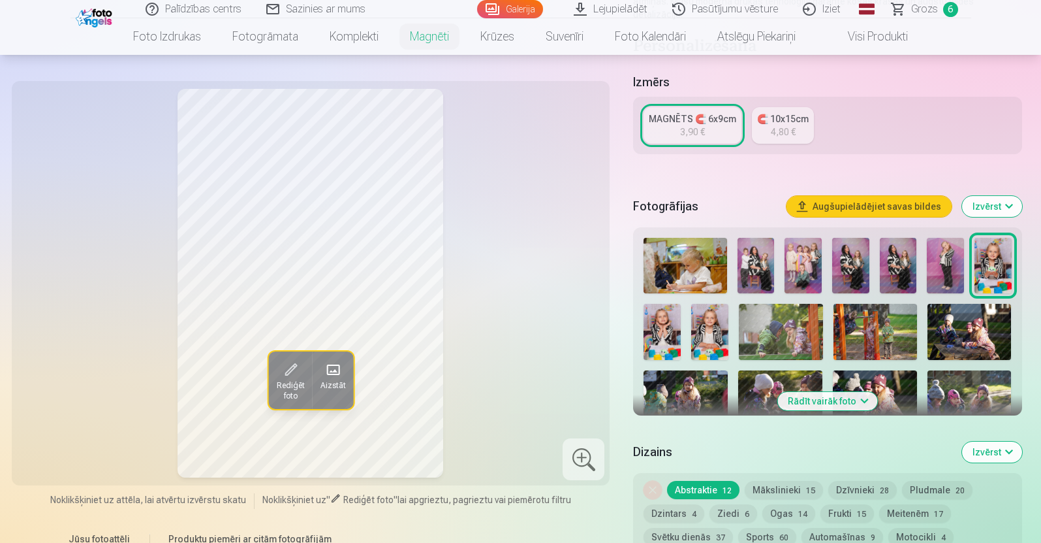
click at [860, 392] on button "Rādīt vairāk foto" at bounding box center [828, 401] width 100 height 18
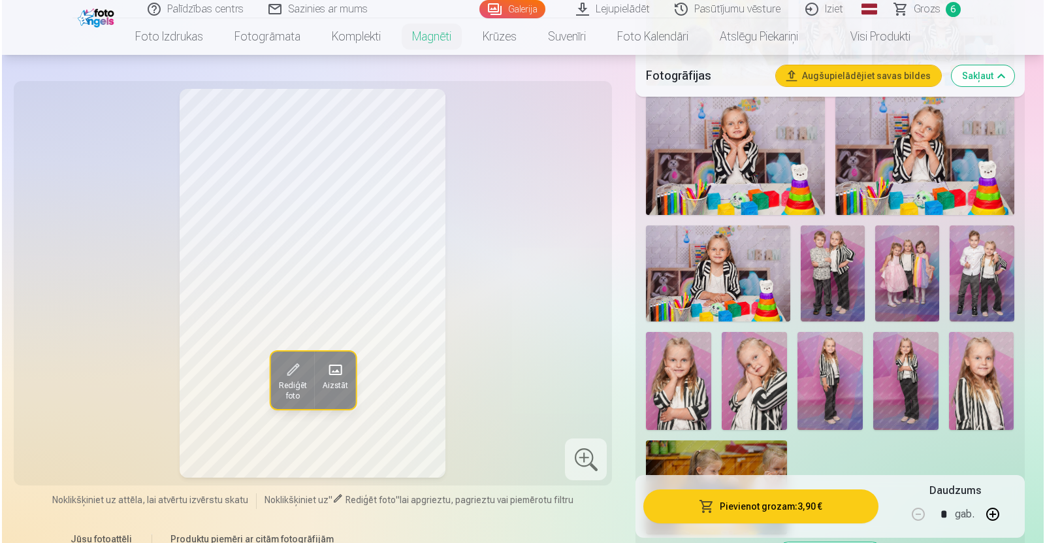
scroll to position [1354, 0]
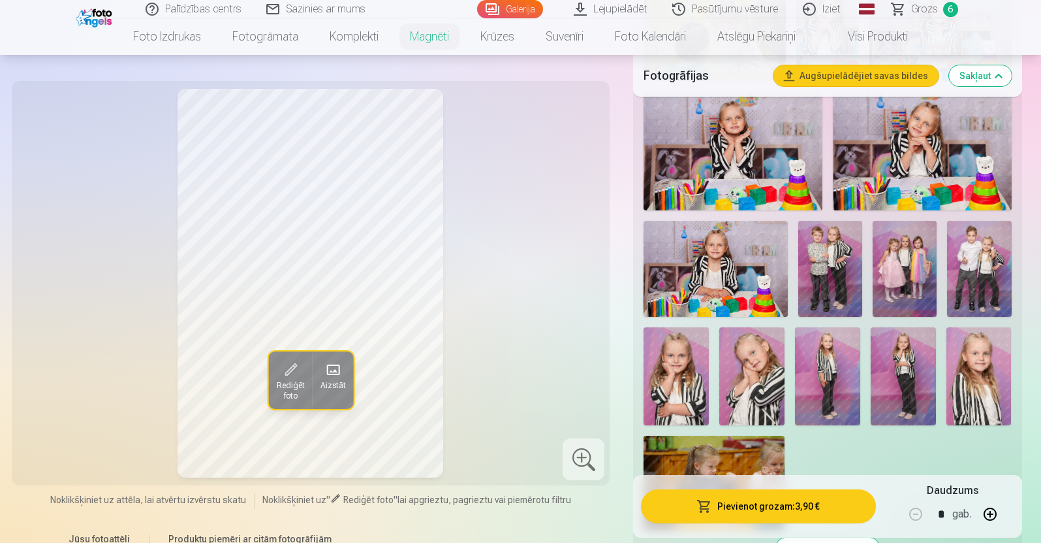
click at [977, 246] on img at bounding box center [979, 269] width 64 height 96
click at [732, 507] on button "Pievienot grozam : 3,90 €" at bounding box center [758, 506] width 234 height 34
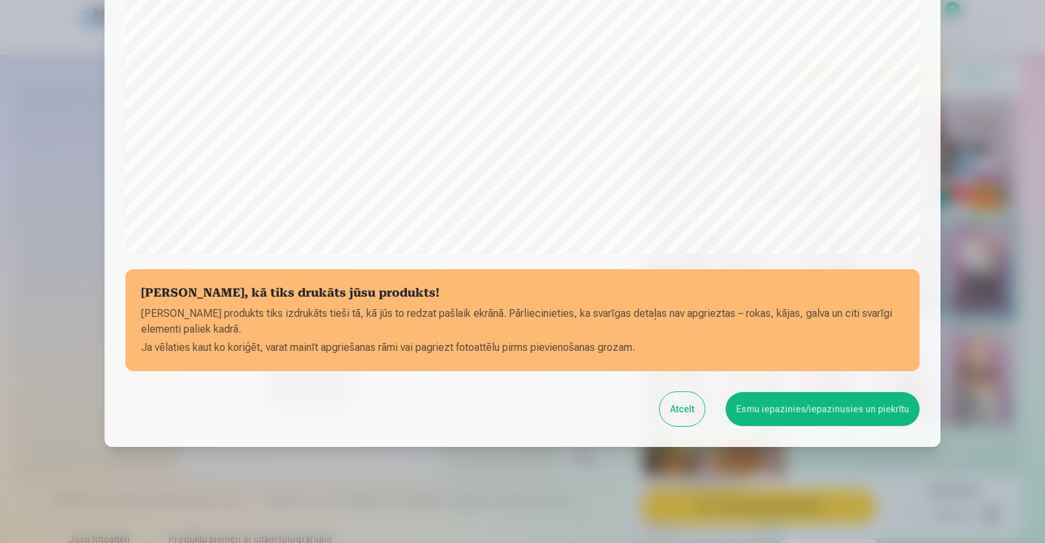
scroll to position [398, 0]
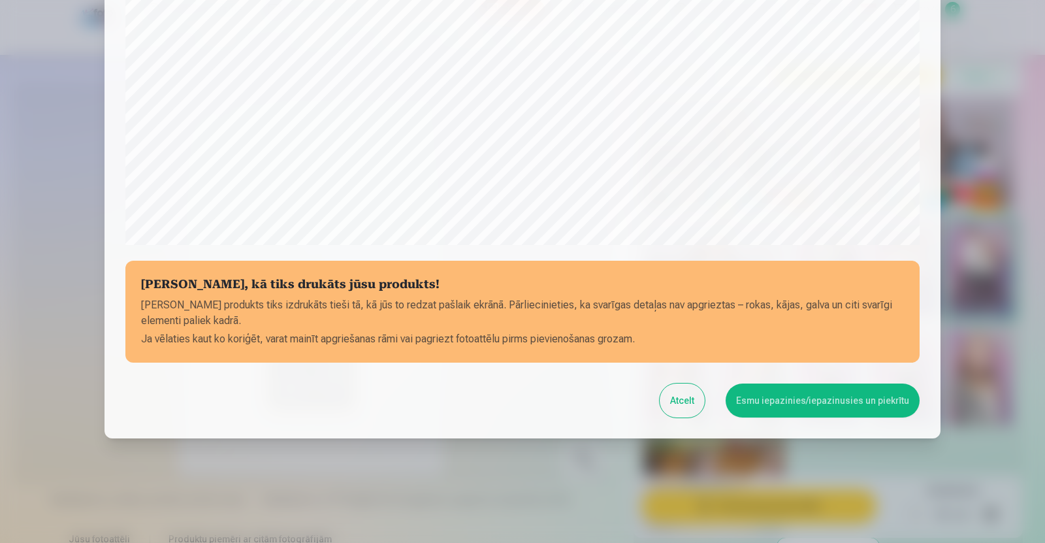
click at [850, 400] on button "Esmu iepazinies/iepazinusies un piekrītu" at bounding box center [822, 400] width 194 height 34
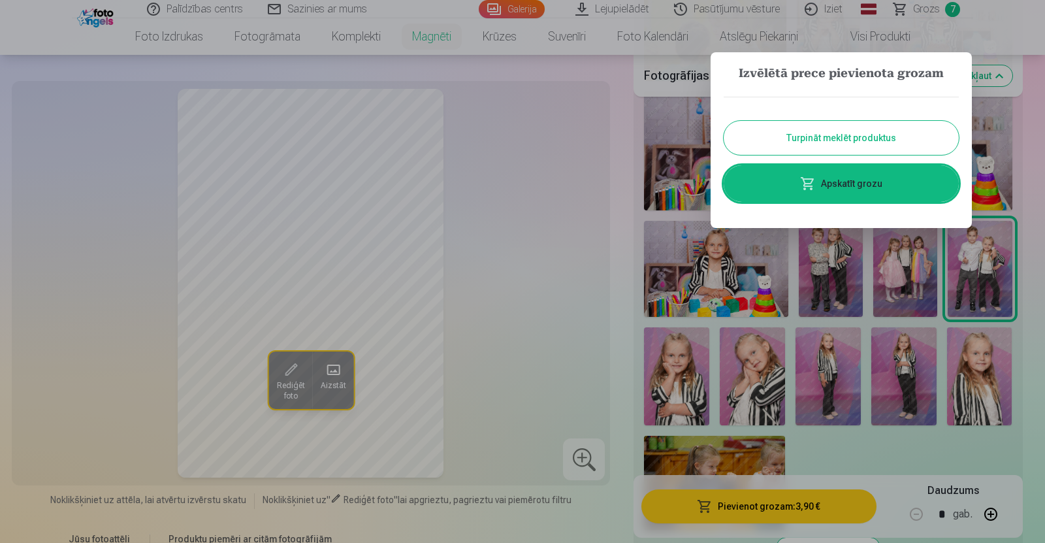
click at [837, 134] on button "Turpināt meklēt produktus" at bounding box center [840, 138] width 235 height 34
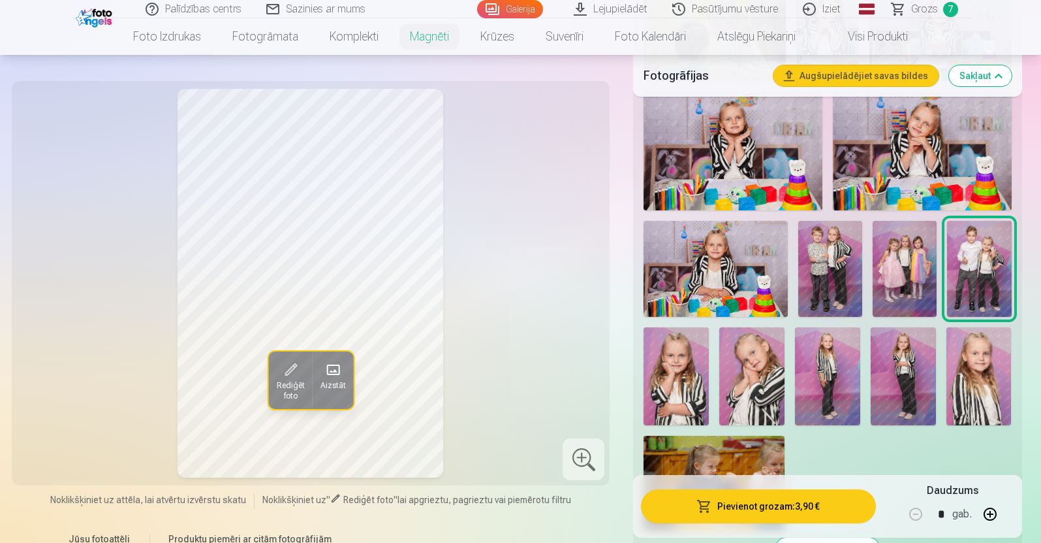
click at [981, 375] on img at bounding box center [979, 376] width 65 height 98
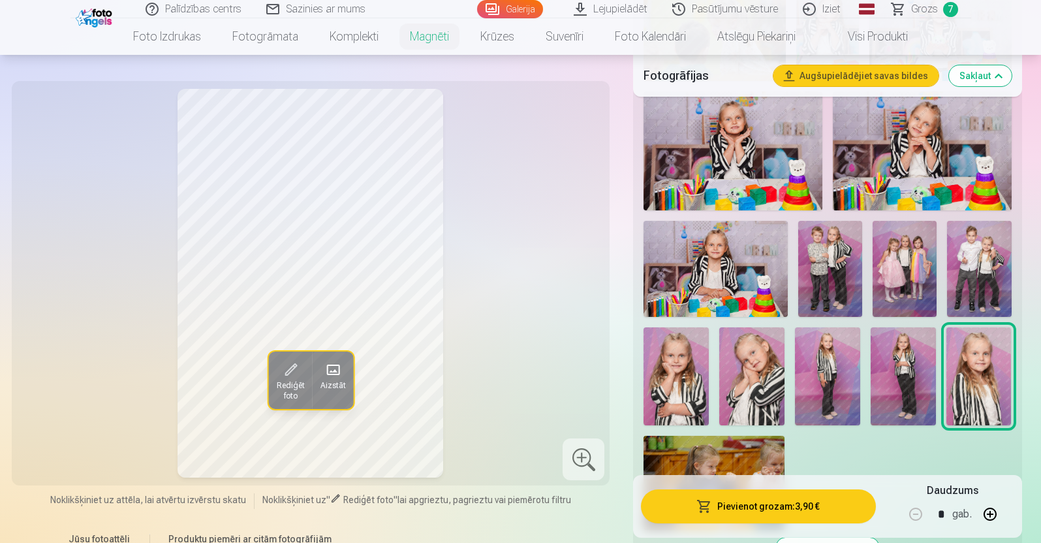
click at [736, 367] on img at bounding box center [752, 376] width 65 height 98
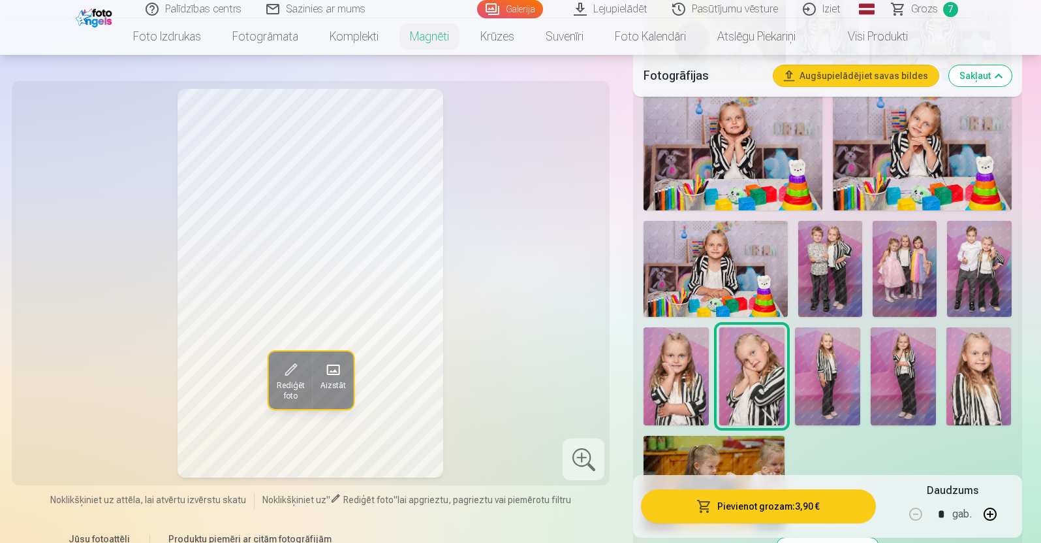
click at [787, 514] on button "Pievienot grozam : 3,90 €" at bounding box center [758, 506] width 234 height 34
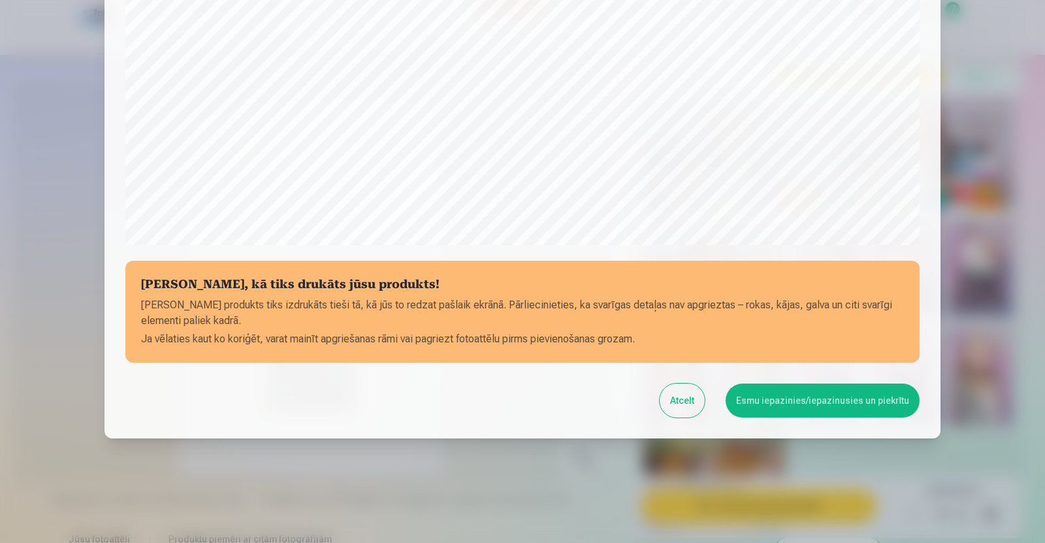
click at [912, 257] on div "[PERSON_NAME], kā tiks drukāts jūsu produkts! Jūsu produkts tiks izdrukāts tieš…" at bounding box center [522, 33] width 836 height 810
click at [830, 390] on button "Esmu iepazinies/iepazinusies un piekrītu" at bounding box center [822, 400] width 194 height 34
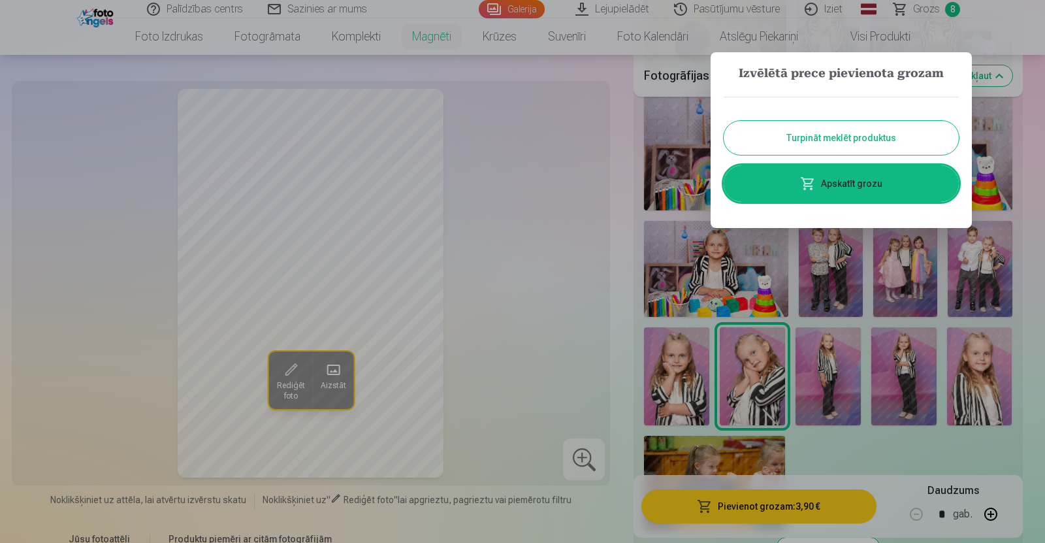
click at [844, 185] on link "Apskatīt grozu" at bounding box center [840, 183] width 235 height 37
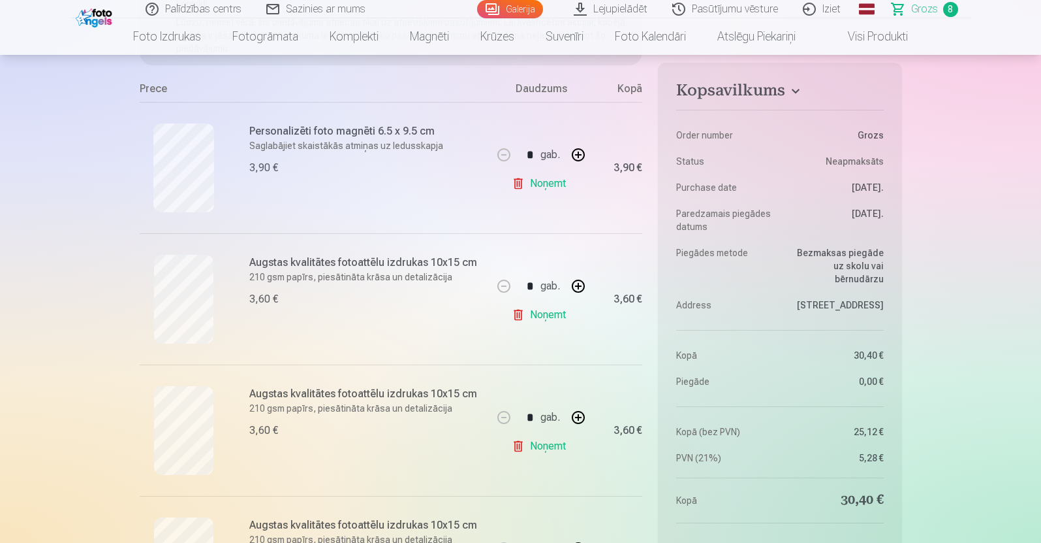
scroll to position [227, 0]
